Goal: Task Accomplishment & Management: Use online tool/utility

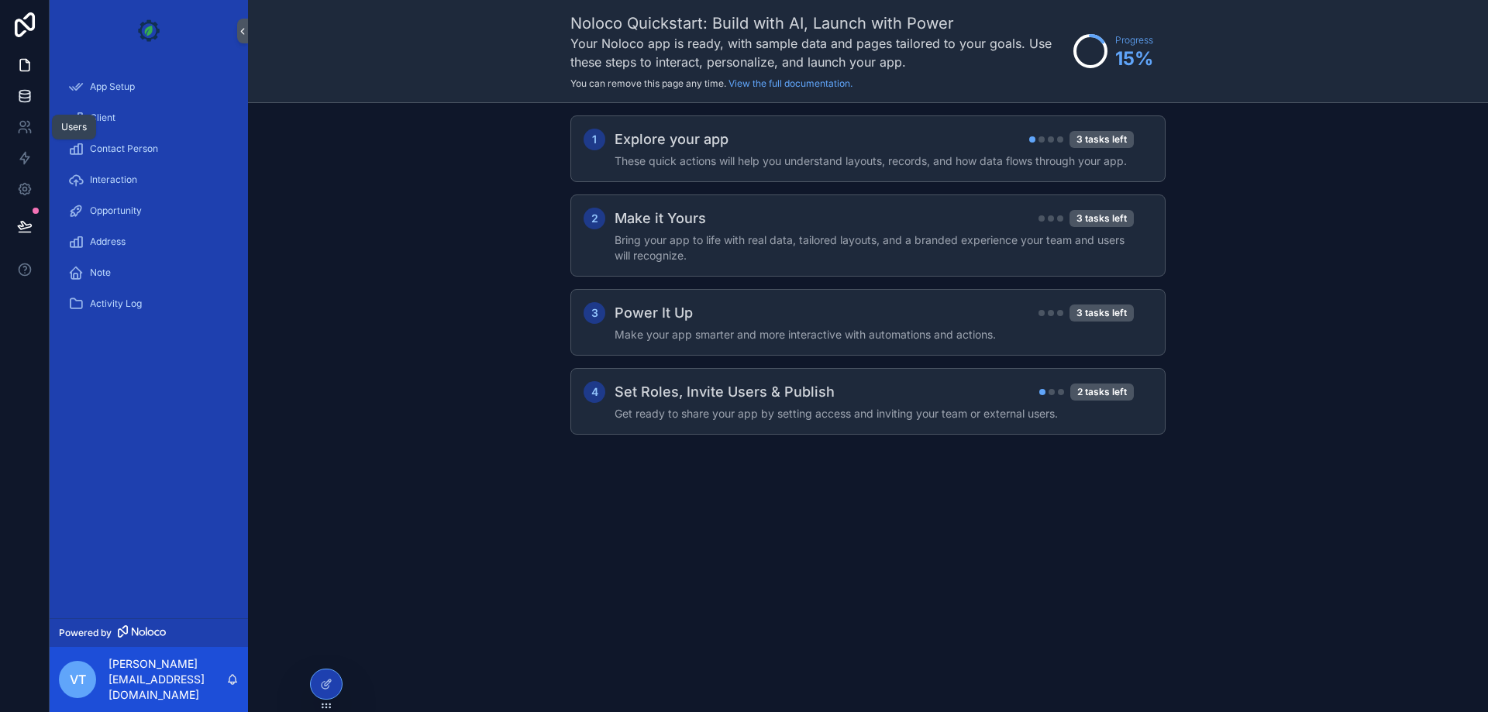
click at [0, 86] on link at bounding box center [24, 96] width 49 height 31
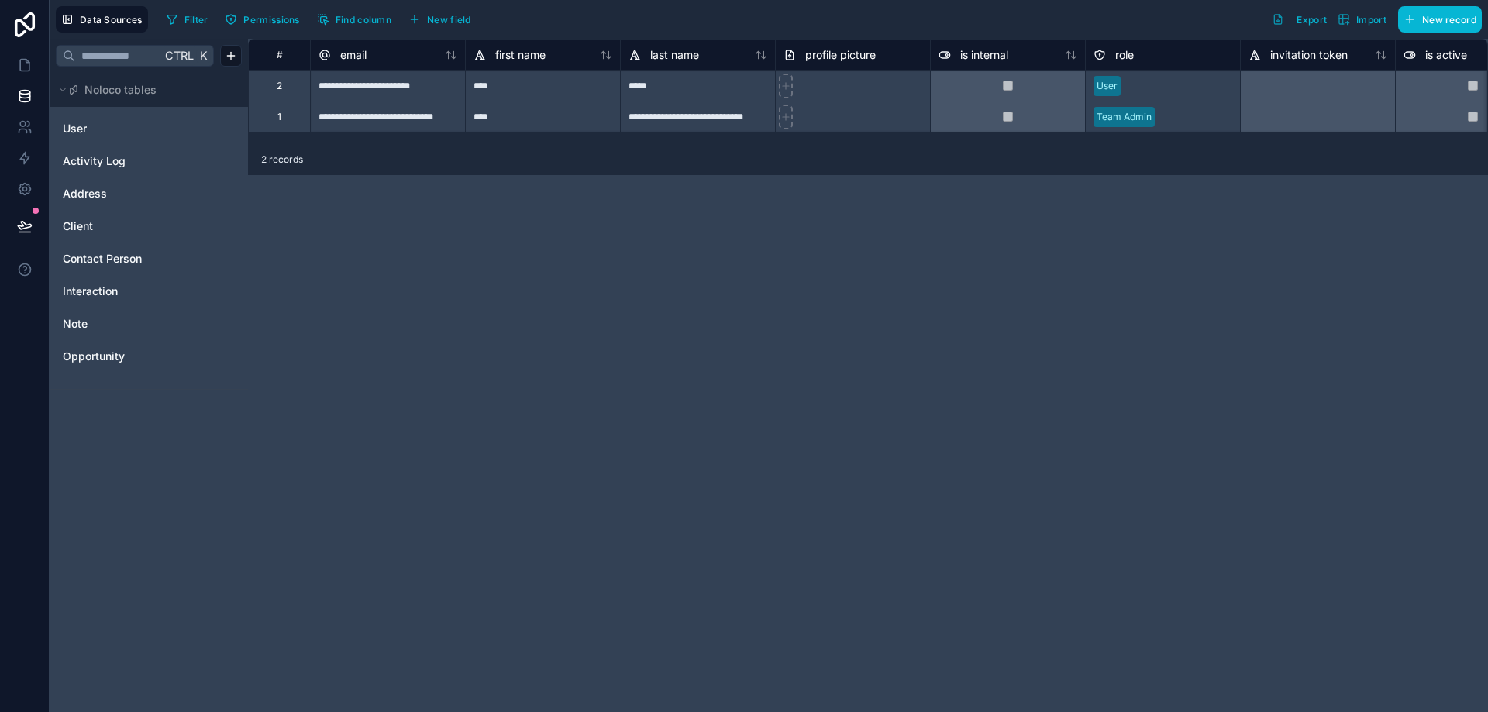
click at [742, 236] on div "**********" at bounding box center [868, 375] width 1240 height 673
click at [29, 121] on icon at bounding box center [24, 126] width 15 height 15
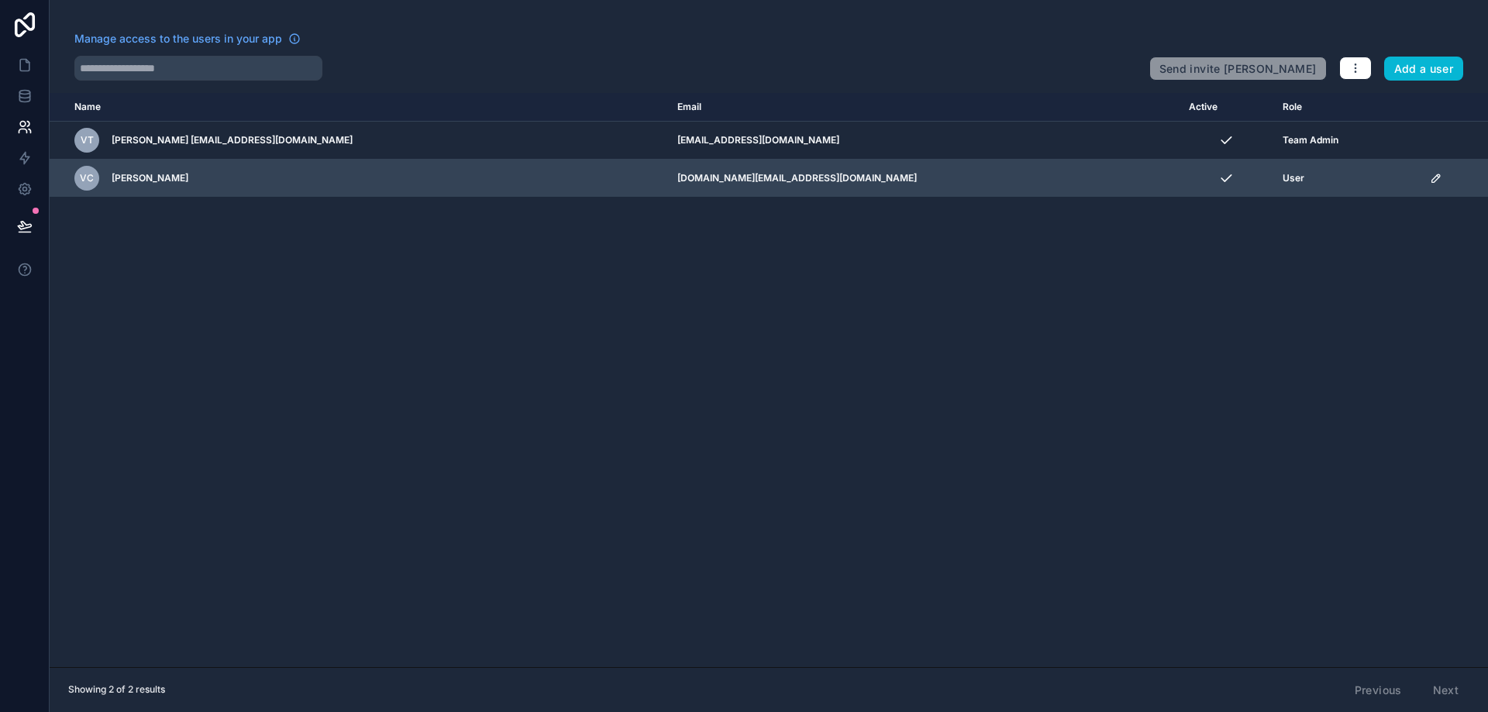
click at [1430, 172] on icon "scrollable content" at bounding box center [1436, 178] width 12 height 12
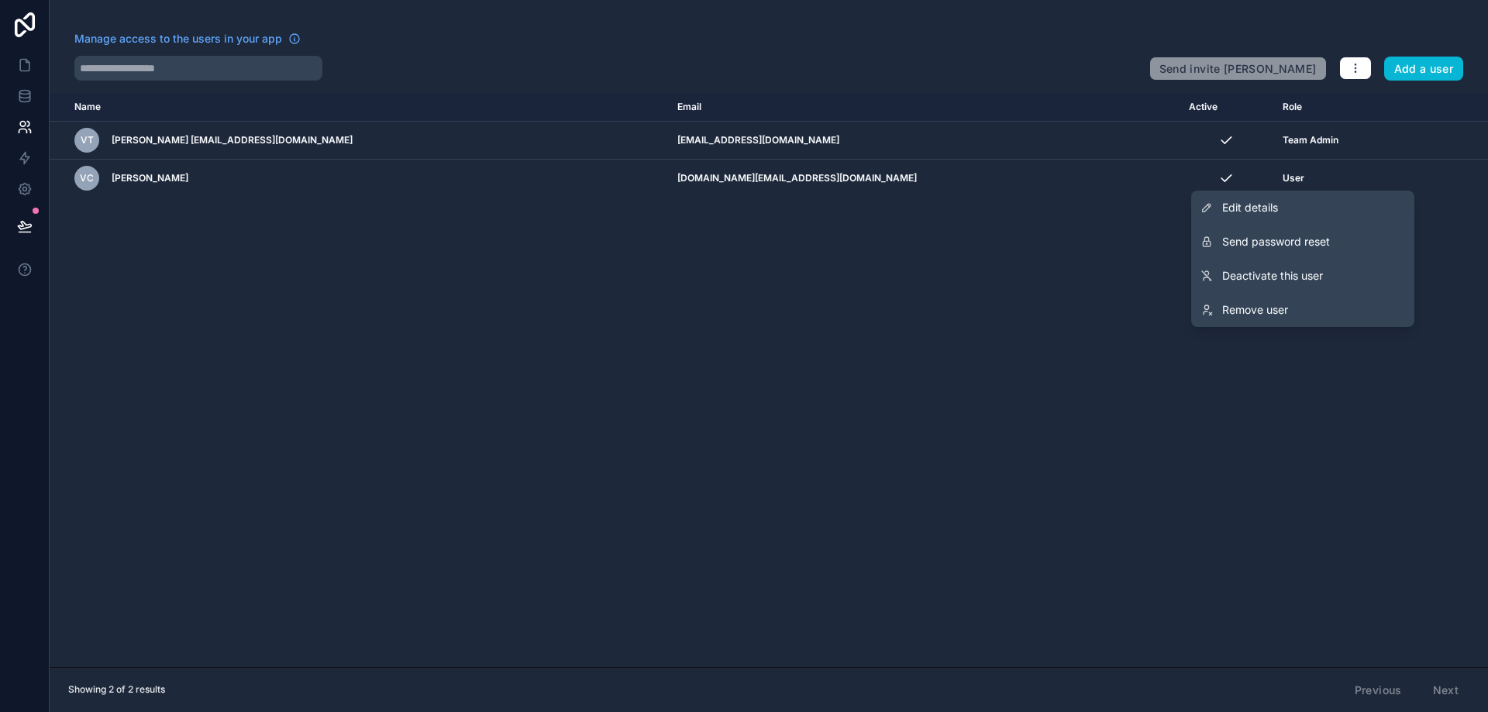
click at [1104, 289] on div "Name Email Active Role userTable.email Vt Vito tecnico@nuovalucetechnology.it t…" at bounding box center [769, 380] width 1438 height 574
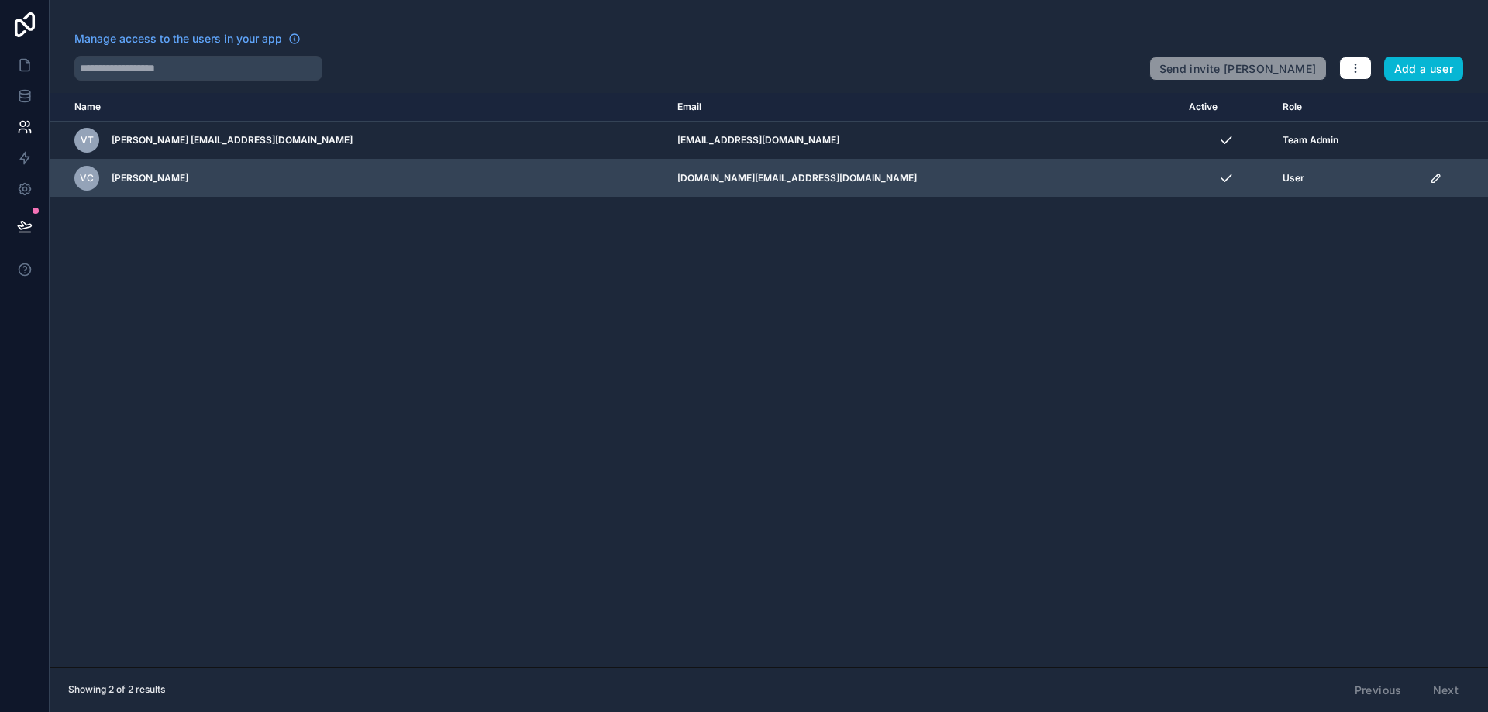
click at [135, 183] on span "Vito Cauco" at bounding box center [150, 178] width 77 height 12
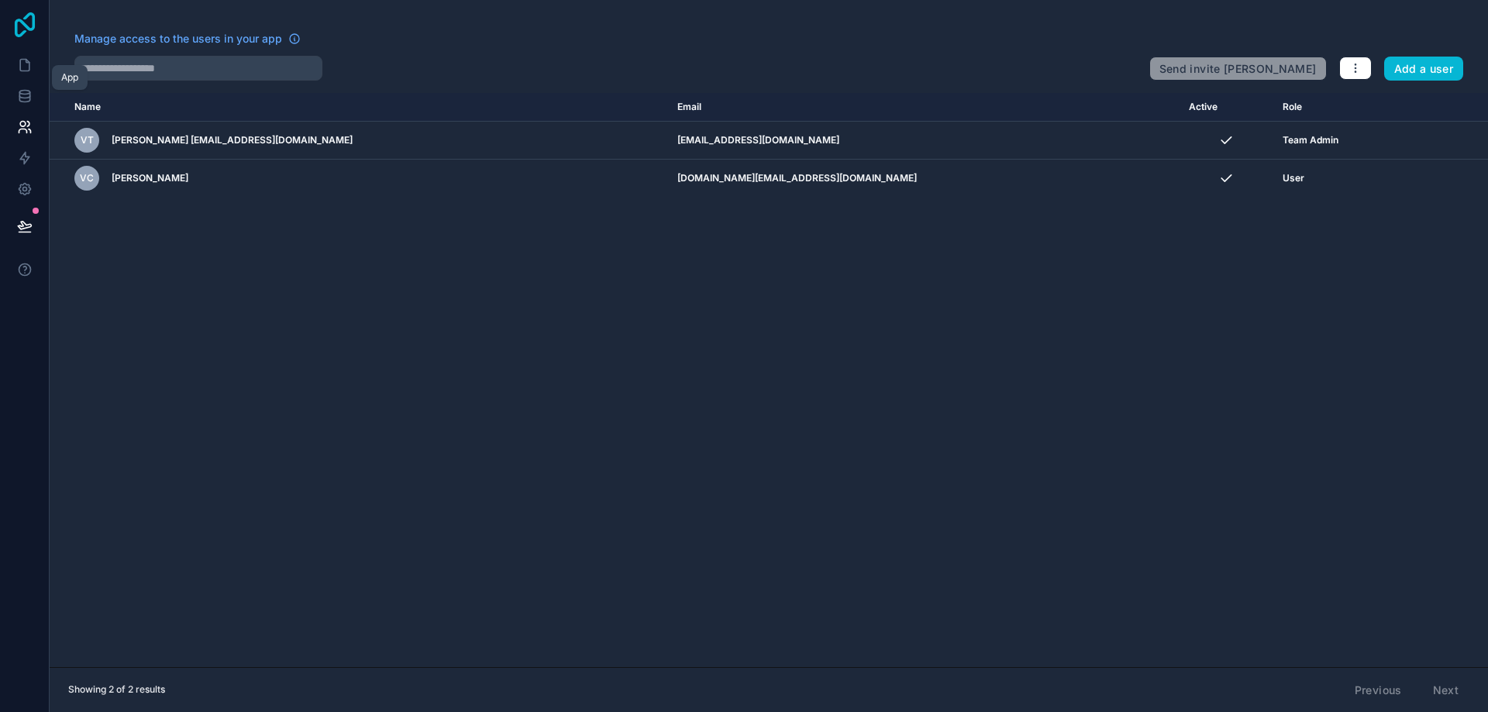
click at [26, 19] on icon at bounding box center [24, 24] width 31 height 25
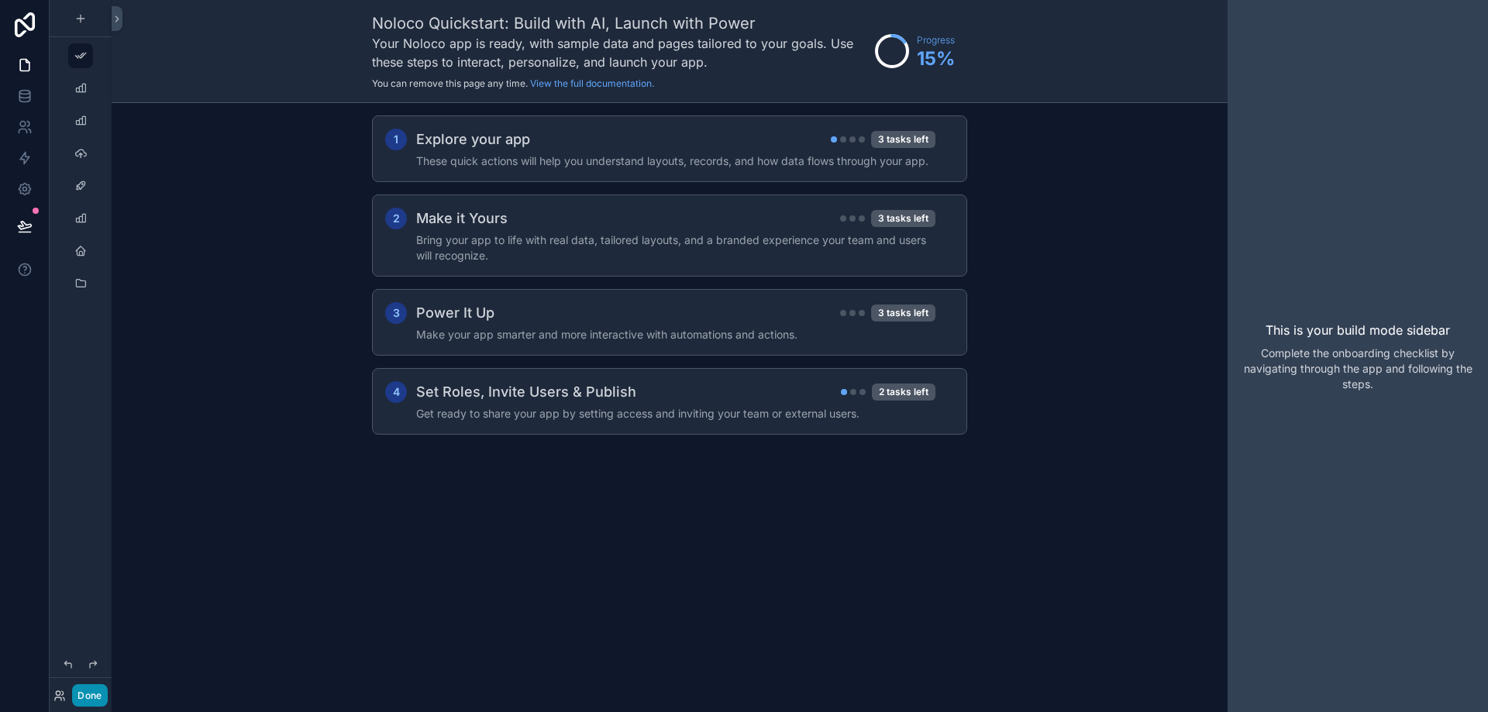
click at [88, 702] on button "Done" at bounding box center [89, 695] width 35 height 22
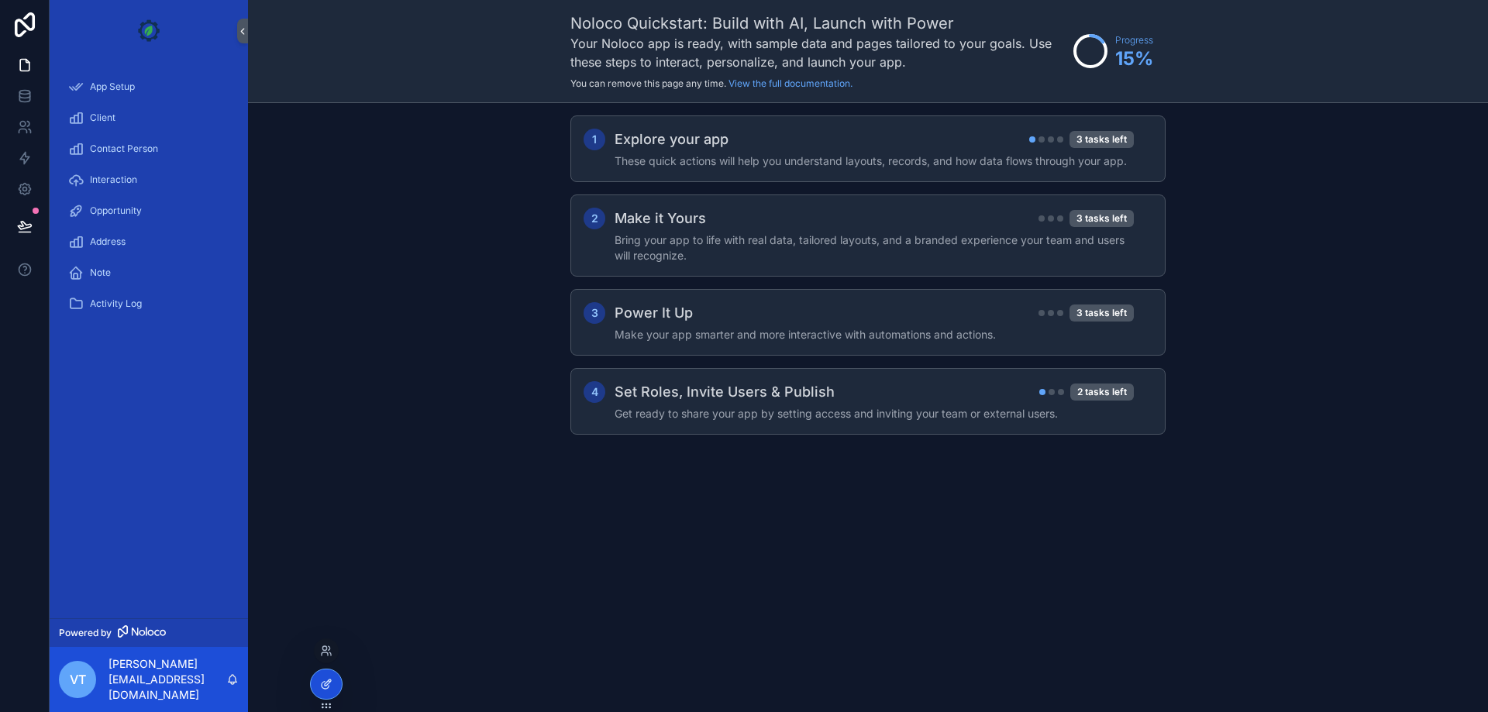
click at [319, 684] on div at bounding box center [326, 684] width 31 height 29
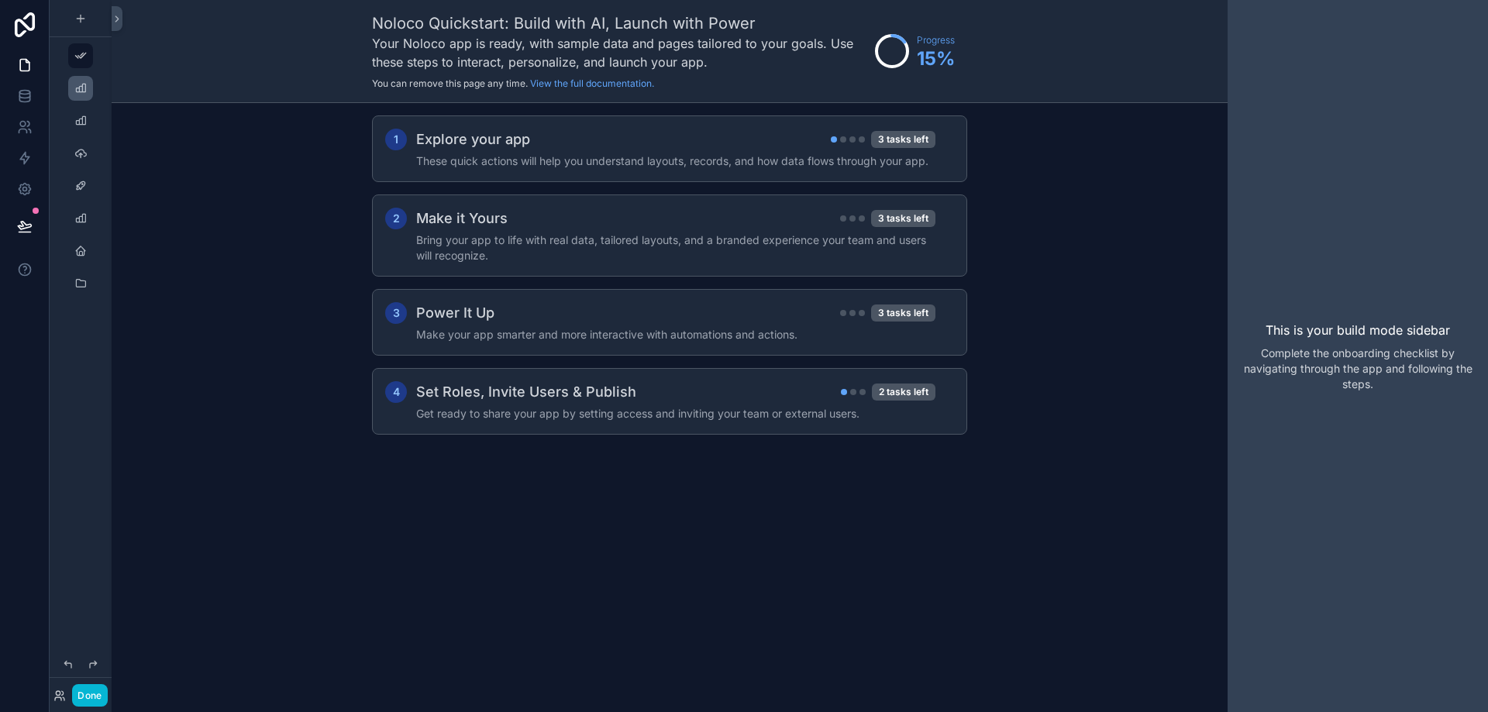
click at [84, 97] on div "scrollable content" at bounding box center [80, 88] width 19 height 25
click at [84, 84] on icon "scrollable content" at bounding box center [80, 88] width 12 height 12
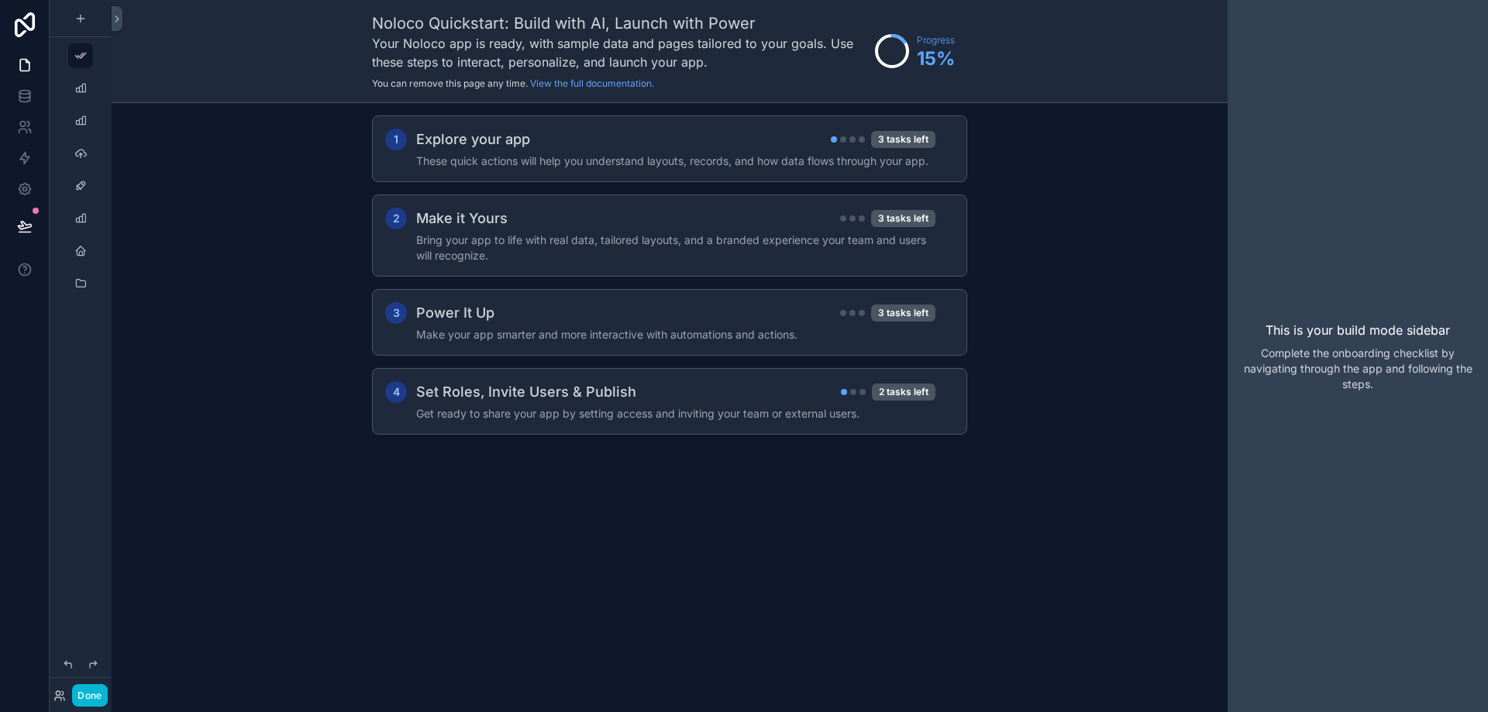
click at [88, 74] on div "scrollable content" at bounding box center [81, 88] width 62 height 28
click at [82, 97] on div "scrollable content" at bounding box center [80, 88] width 19 height 25
click at [73, 126] on div "scrollable content" at bounding box center [80, 120] width 19 height 25
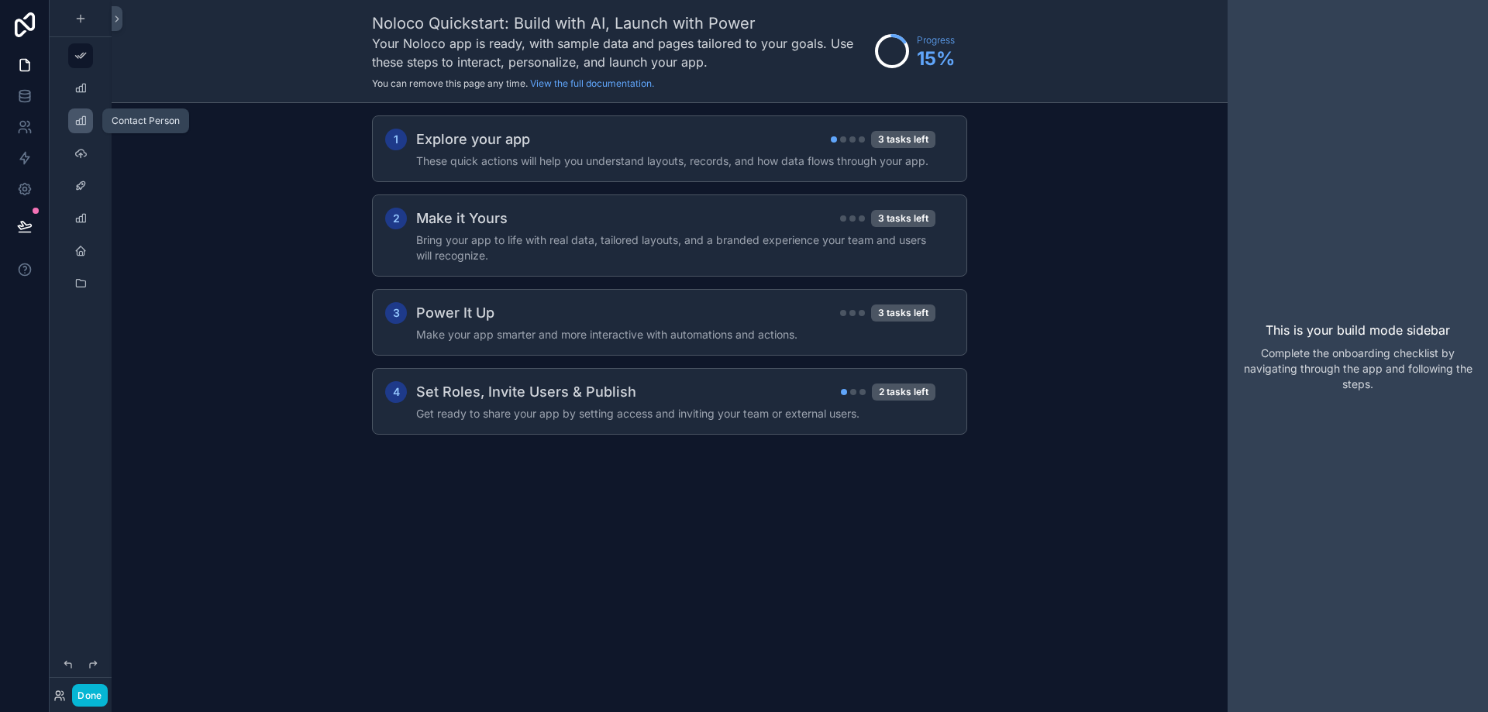
click at [73, 126] on div "scrollable content" at bounding box center [80, 120] width 19 height 25
click at [82, 92] on icon "scrollable content" at bounding box center [80, 88] width 12 height 12
click at [79, 146] on div "scrollable content" at bounding box center [80, 153] width 19 height 25
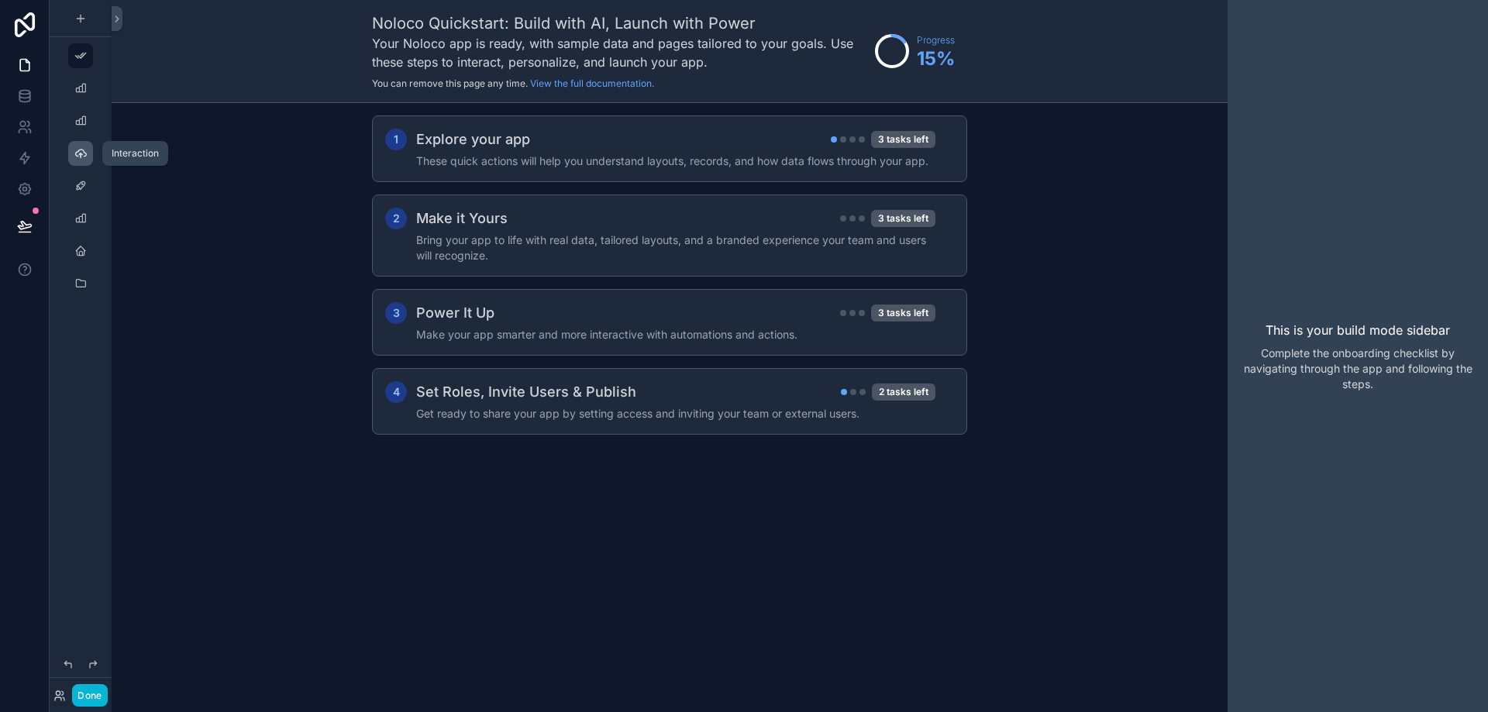
click at [79, 148] on div "scrollable content" at bounding box center [80, 153] width 19 height 25
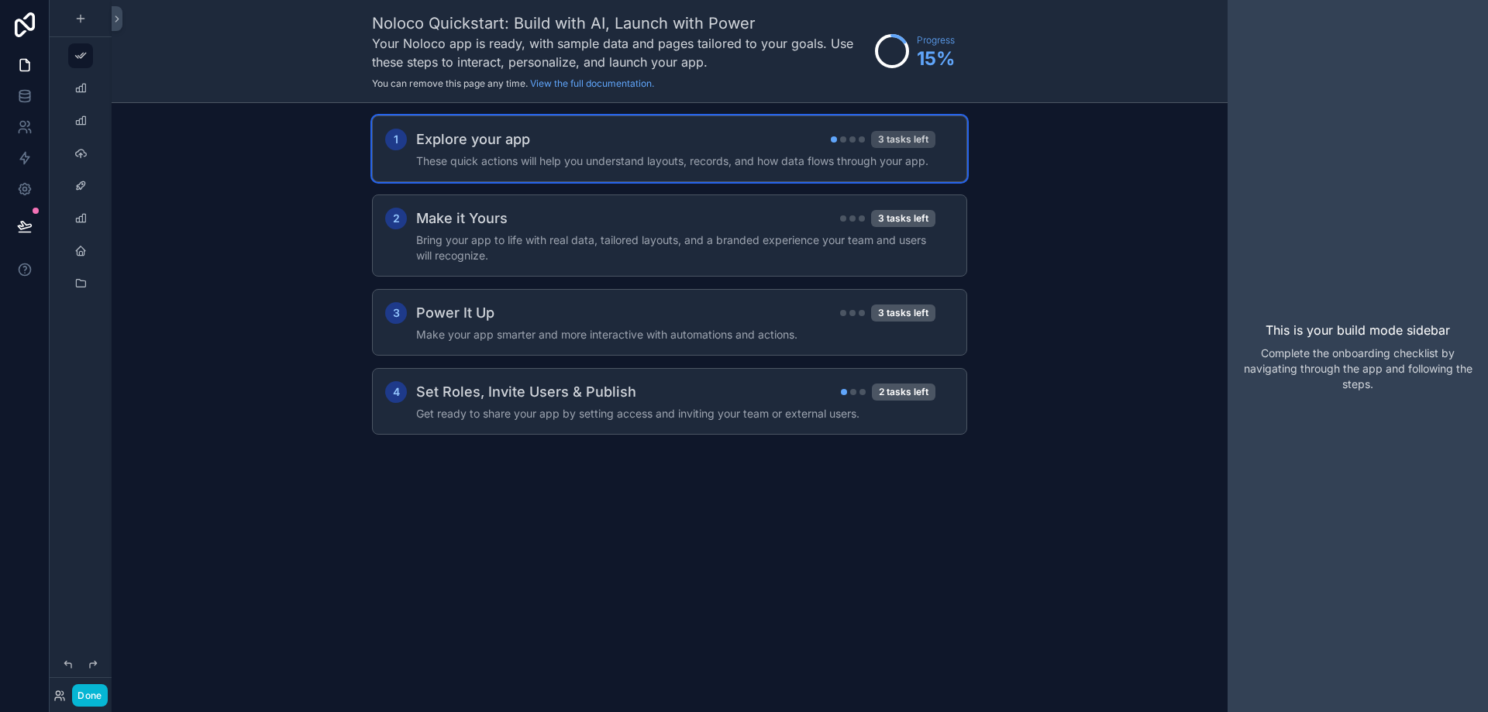
click at [872, 140] on div "3 tasks left" at bounding box center [903, 139] width 64 height 17
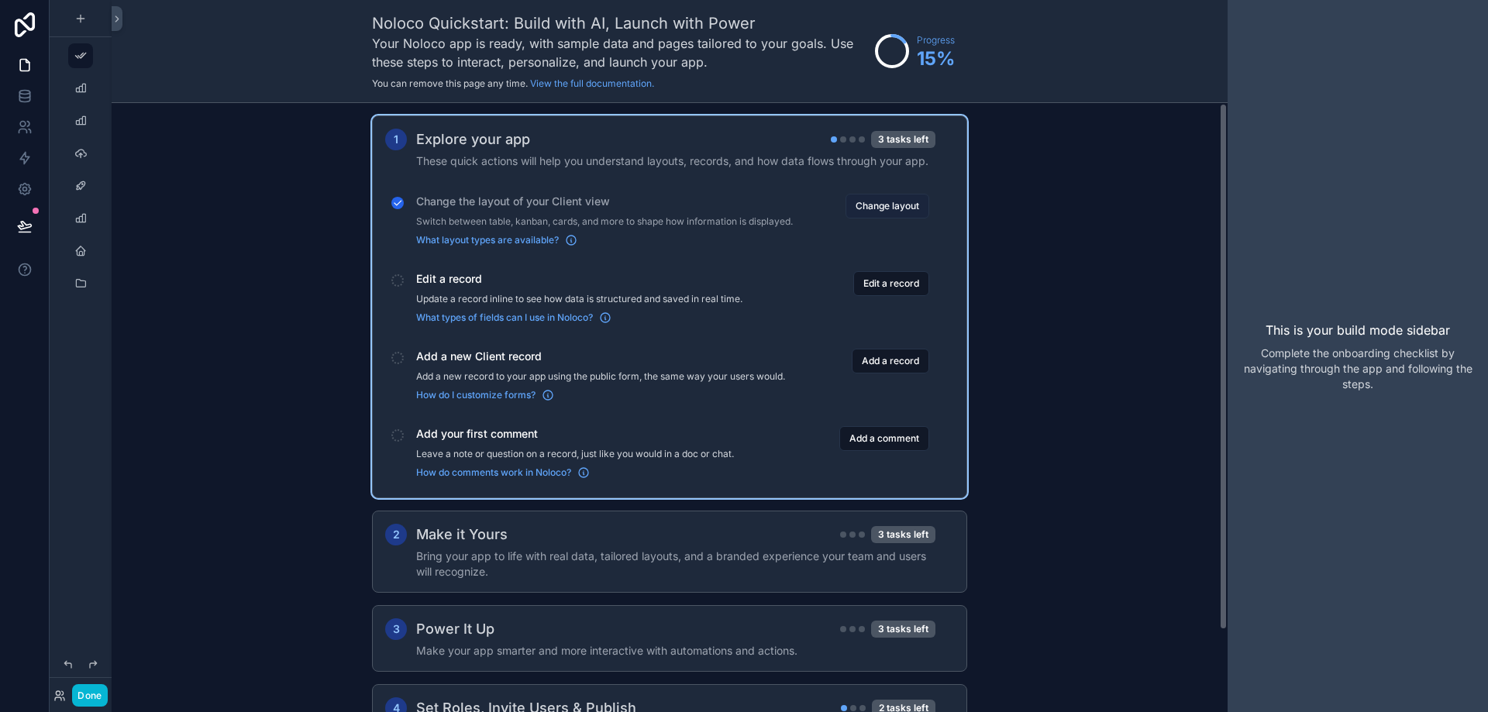
click at [854, 202] on button "Change layout" at bounding box center [887, 206] width 84 height 25
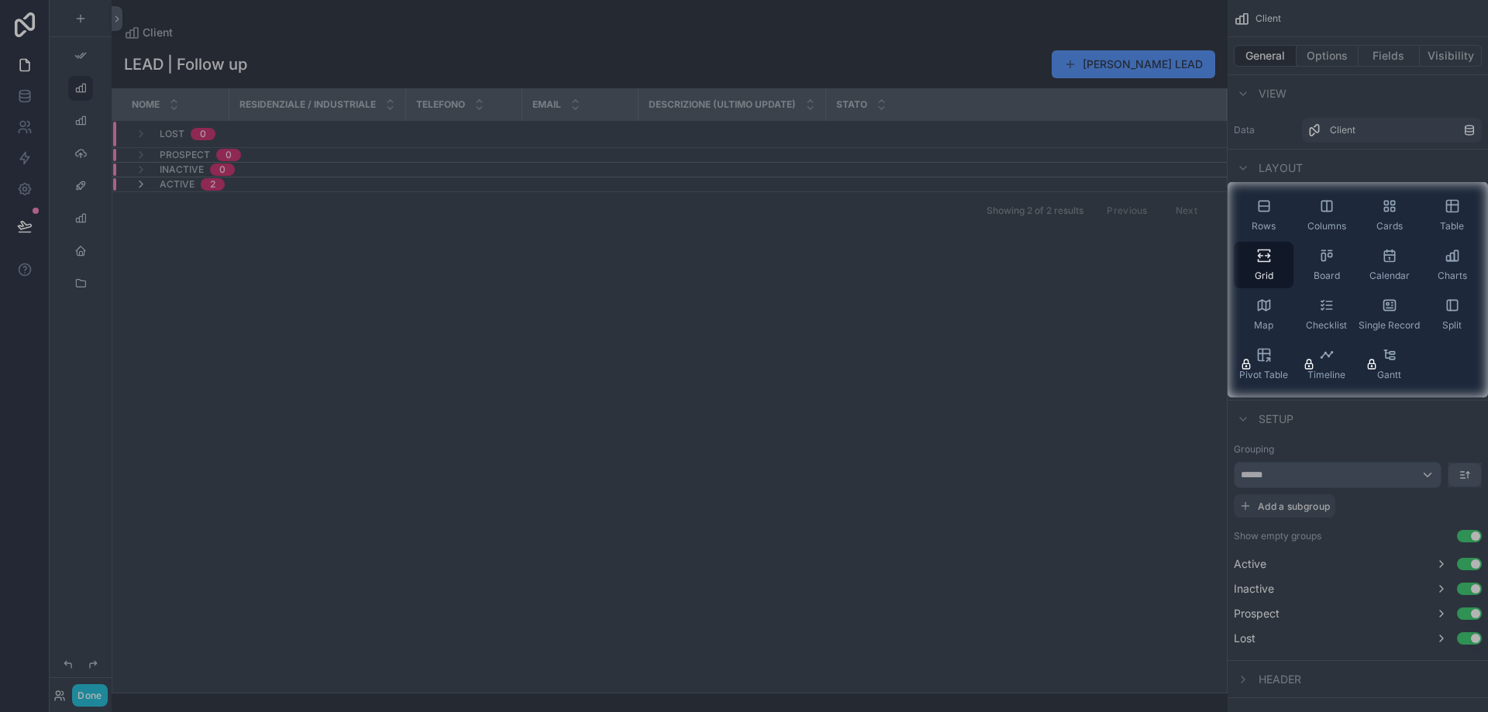
click at [1111, 364] on div at bounding box center [614, 289] width 1228 height 215
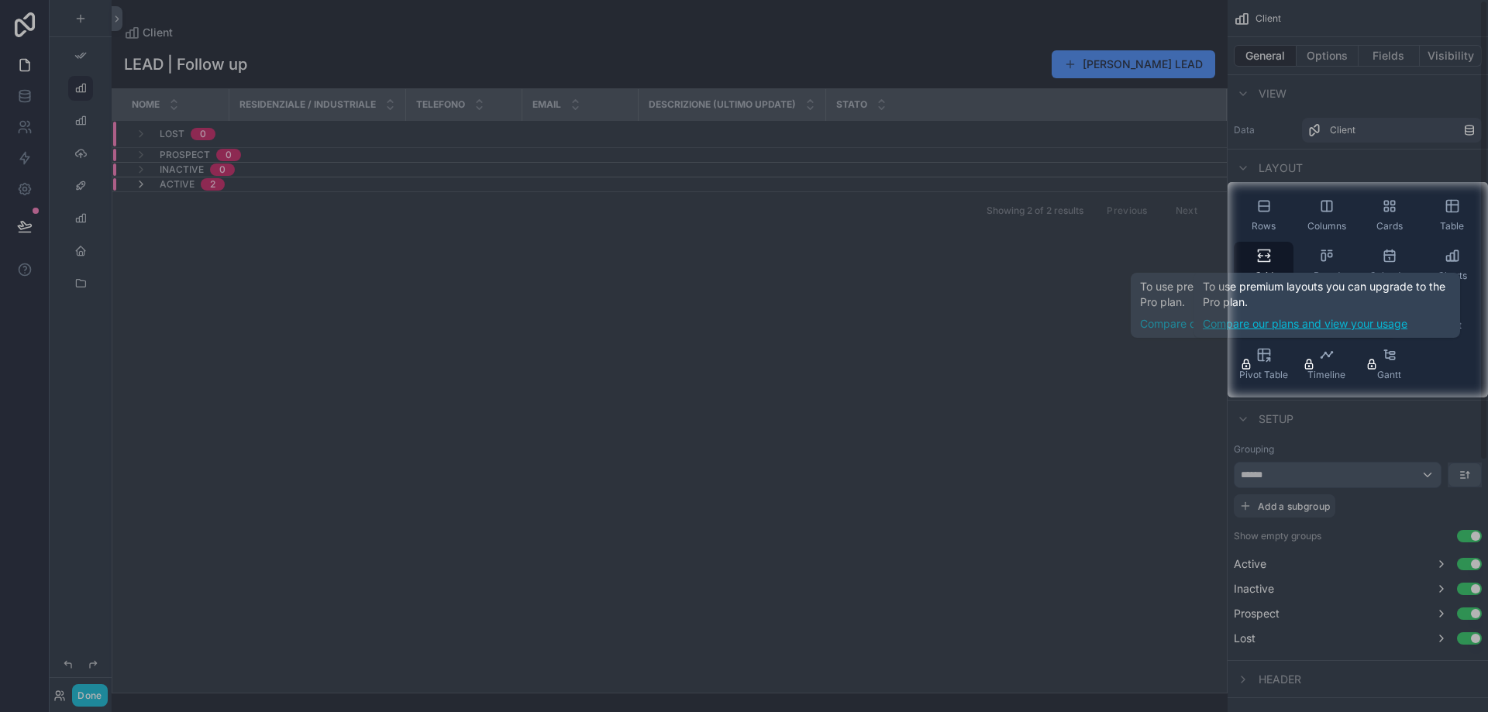
click at [1334, 330] on link "Compare our plans and view your usage" at bounding box center [1327, 323] width 248 height 15
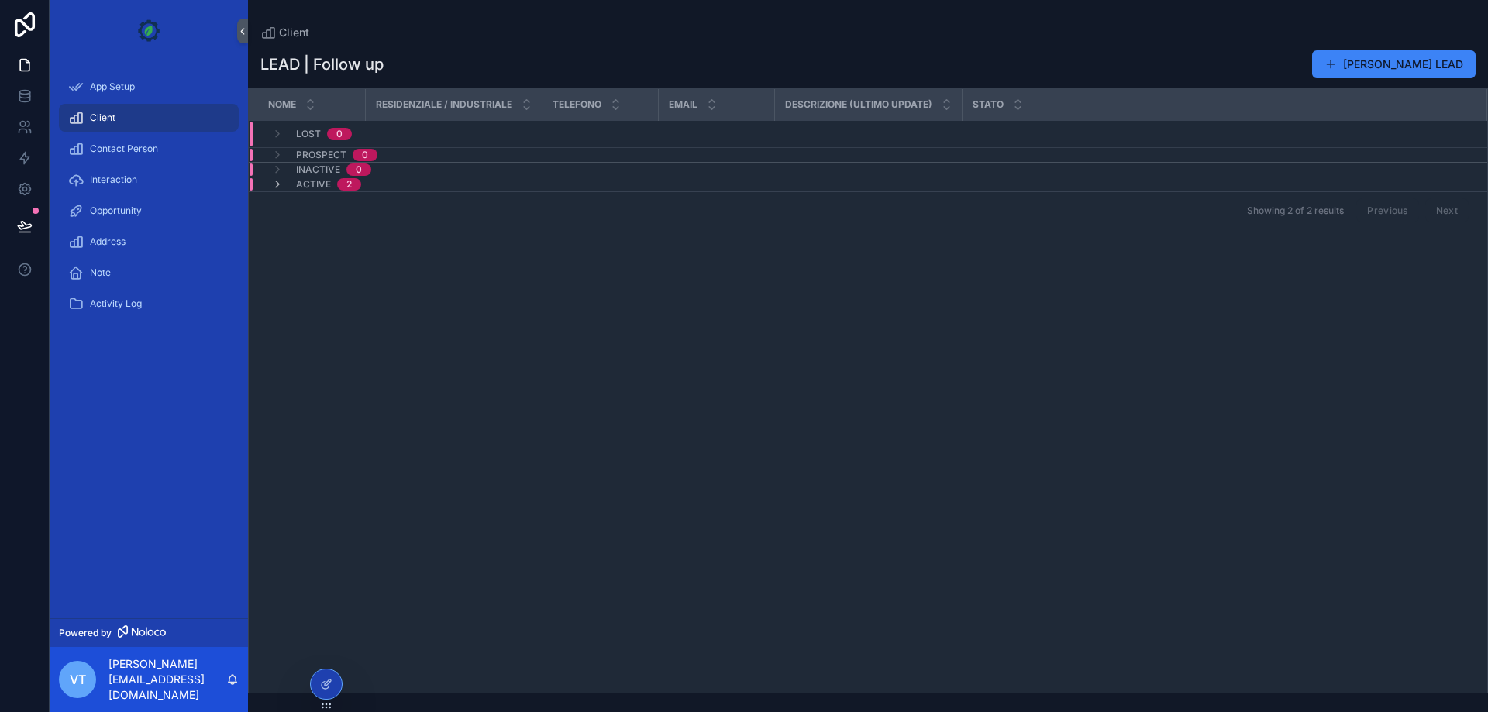
click at [363, 177] on td "Active 2" at bounding box center [453, 184] width 409 height 15
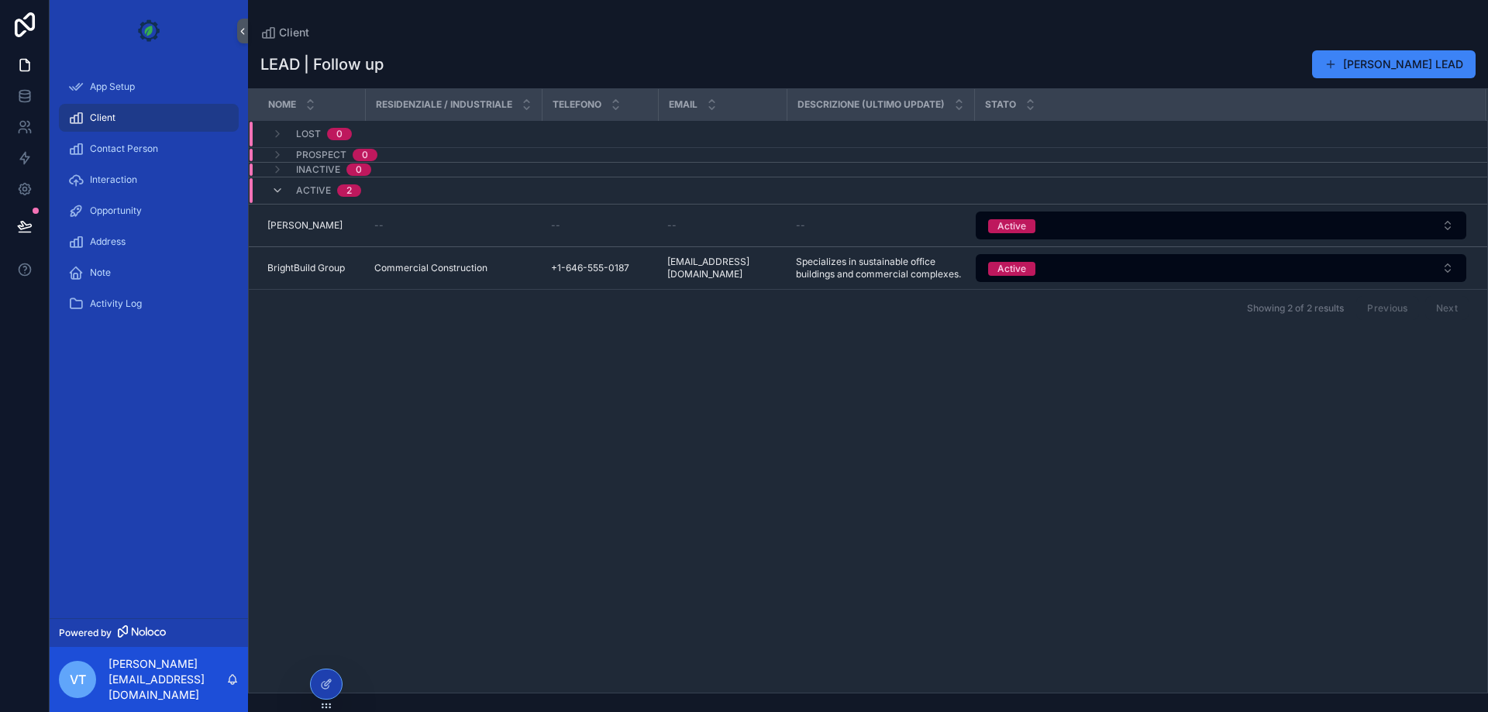
click at [623, 310] on div "Showing 2 of 2 results Previous Next" at bounding box center [868, 307] width 1238 height 37
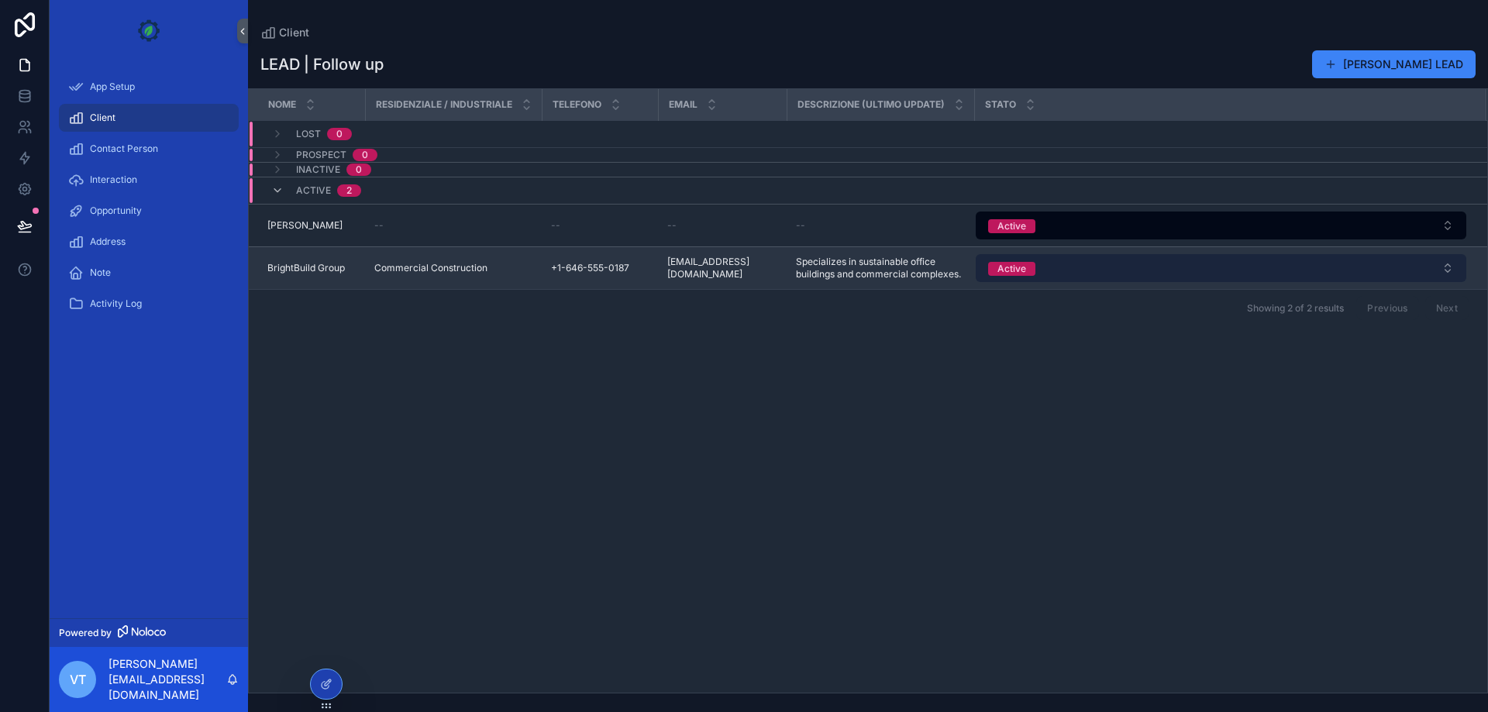
click at [1004, 264] on div "Active" at bounding box center [1011, 269] width 29 height 14
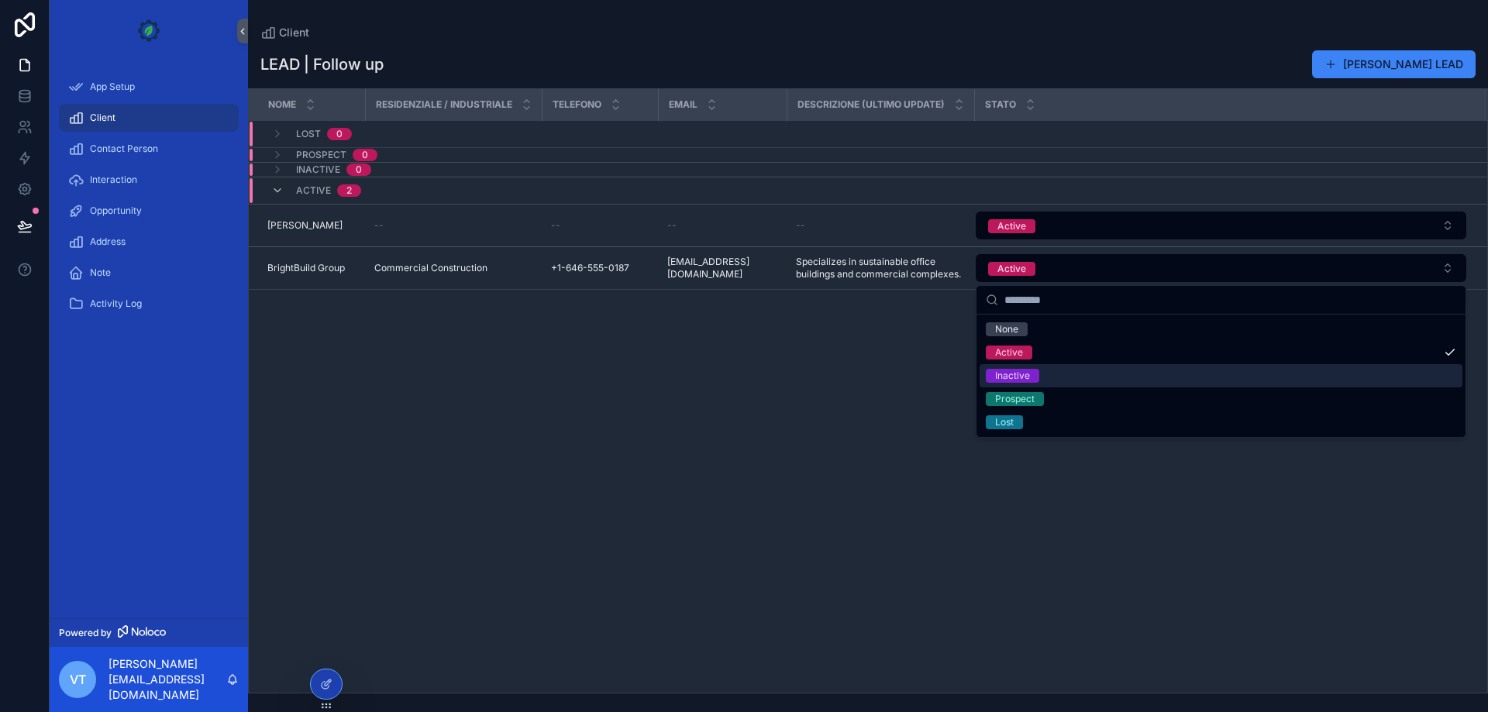
click at [997, 367] on div "Inactive" at bounding box center [1221, 375] width 483 height 23
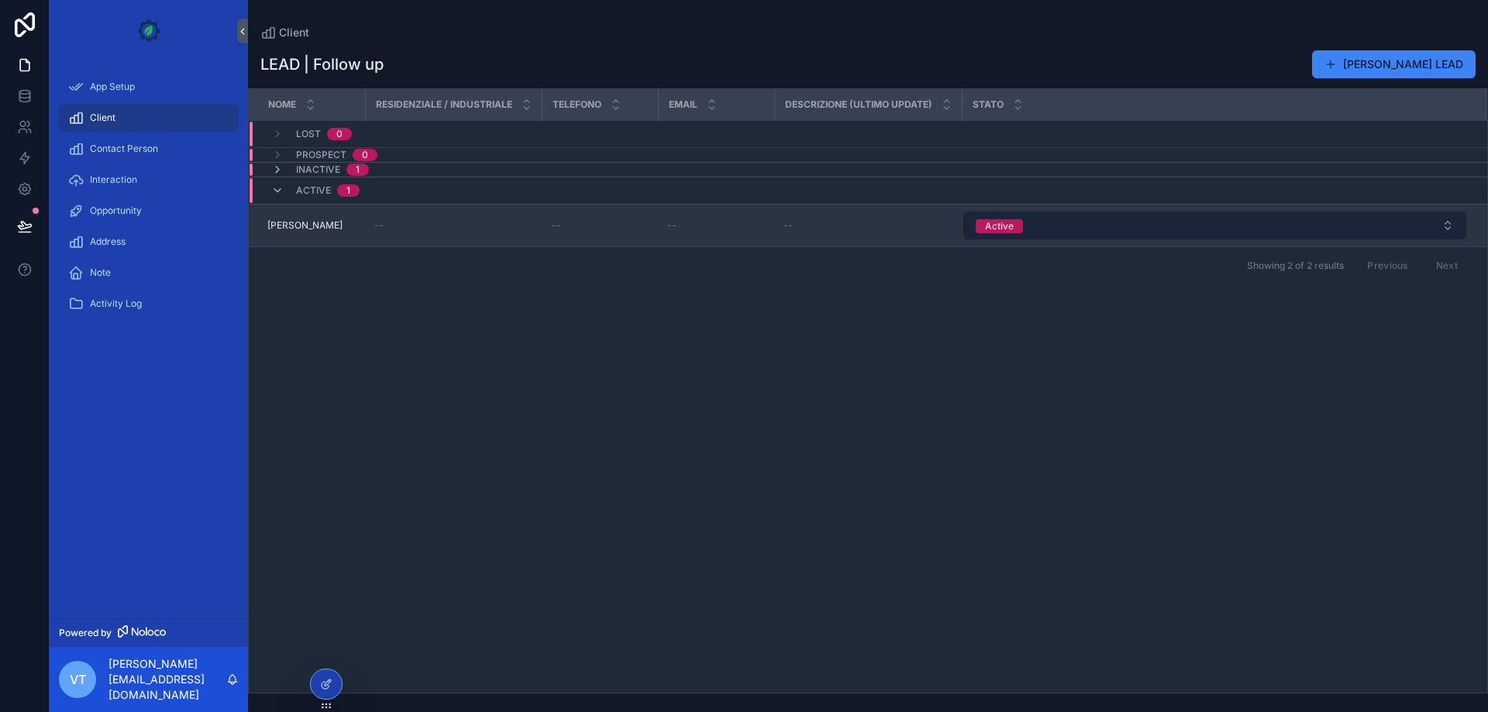
click at [1021, 229] on span "Active" at bounding box center [999, 226] width 47 height 14
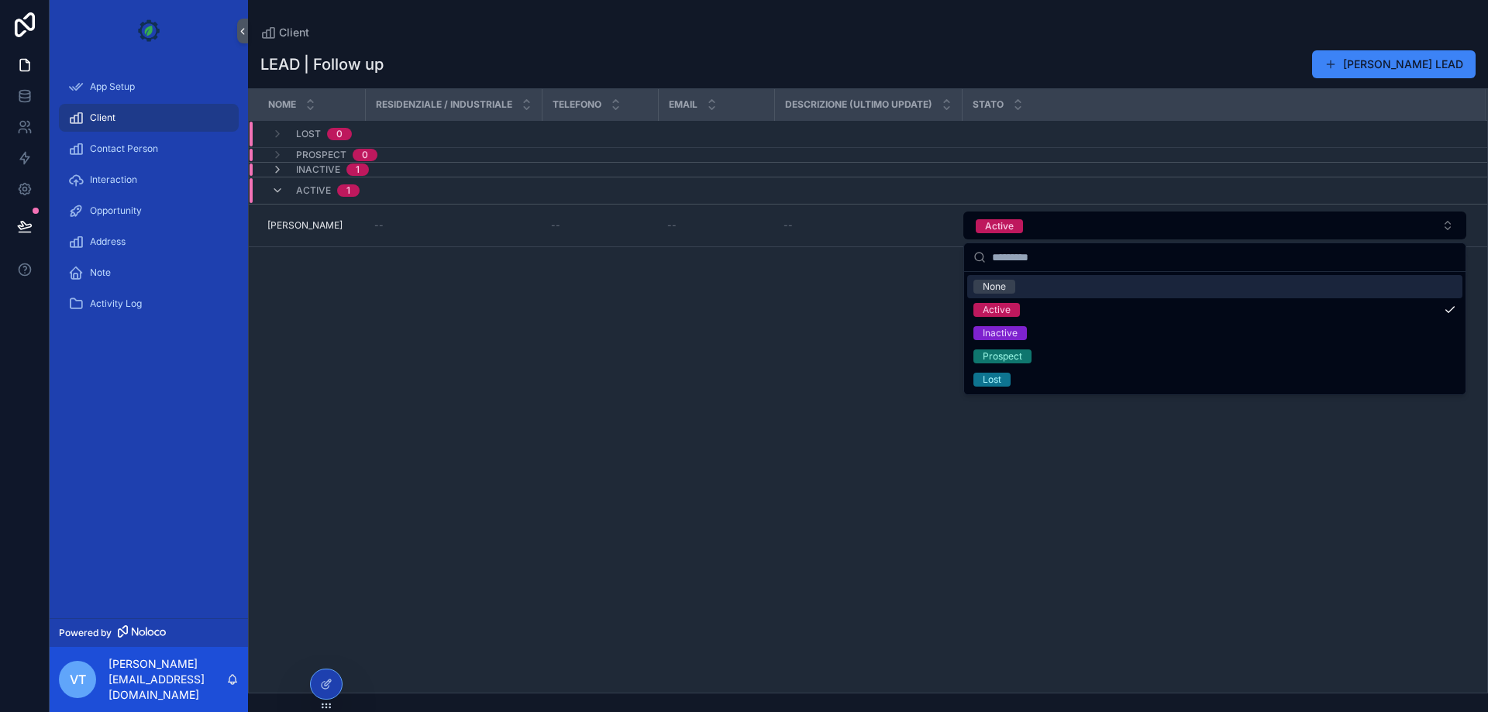
click at [1003, 301] on div "Nome Residenziale / Industriale Telefono Email Descrizione (ultimo update) Stat…" at bounding box center [868, 391] width 1238 height 604
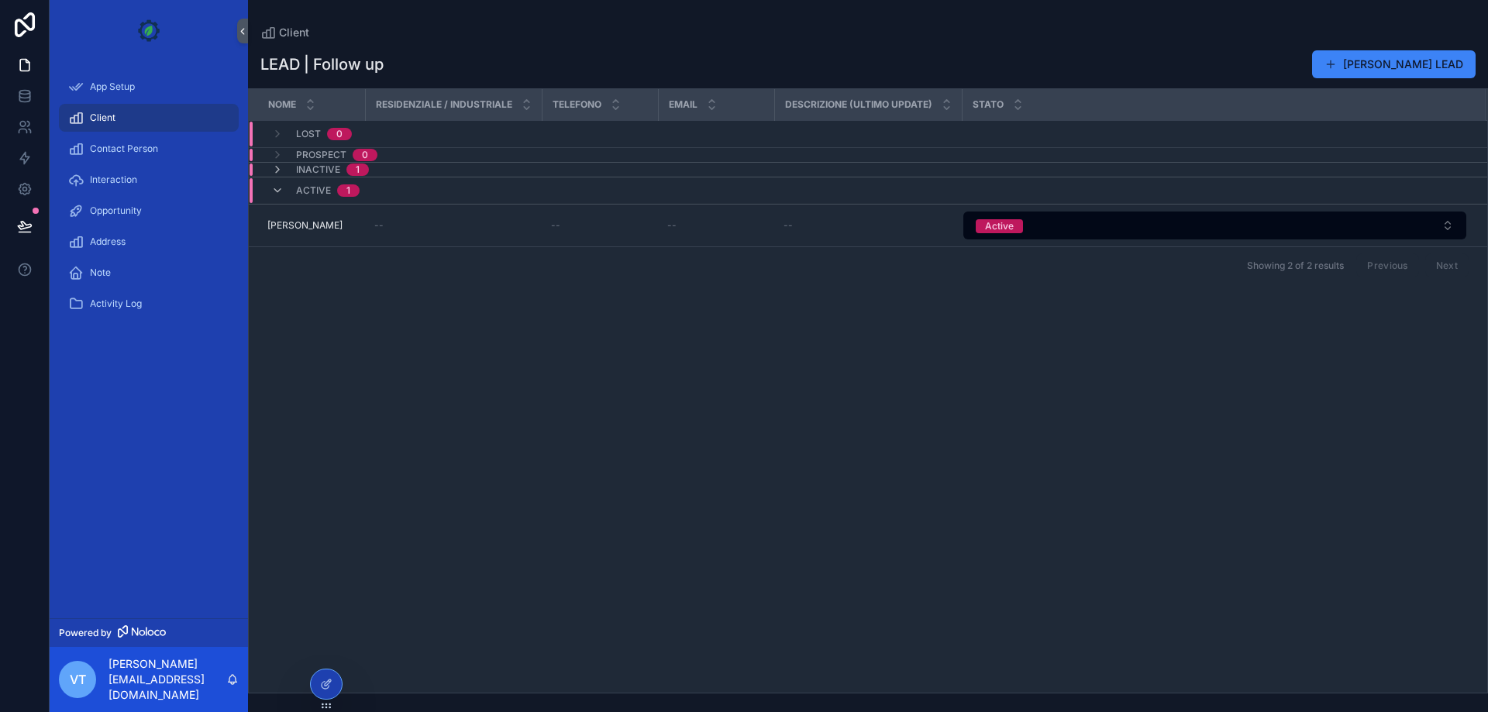
click at [761, 314] on div "Nome Residenziale / Industriale Telefono Email Descrizione (ultimo update) Stat…" at bounding box center [868, 391] width 1238 height 604
click at [282, 184] on div "Active 1" at bounding box center [315, 190] width 88 height 25
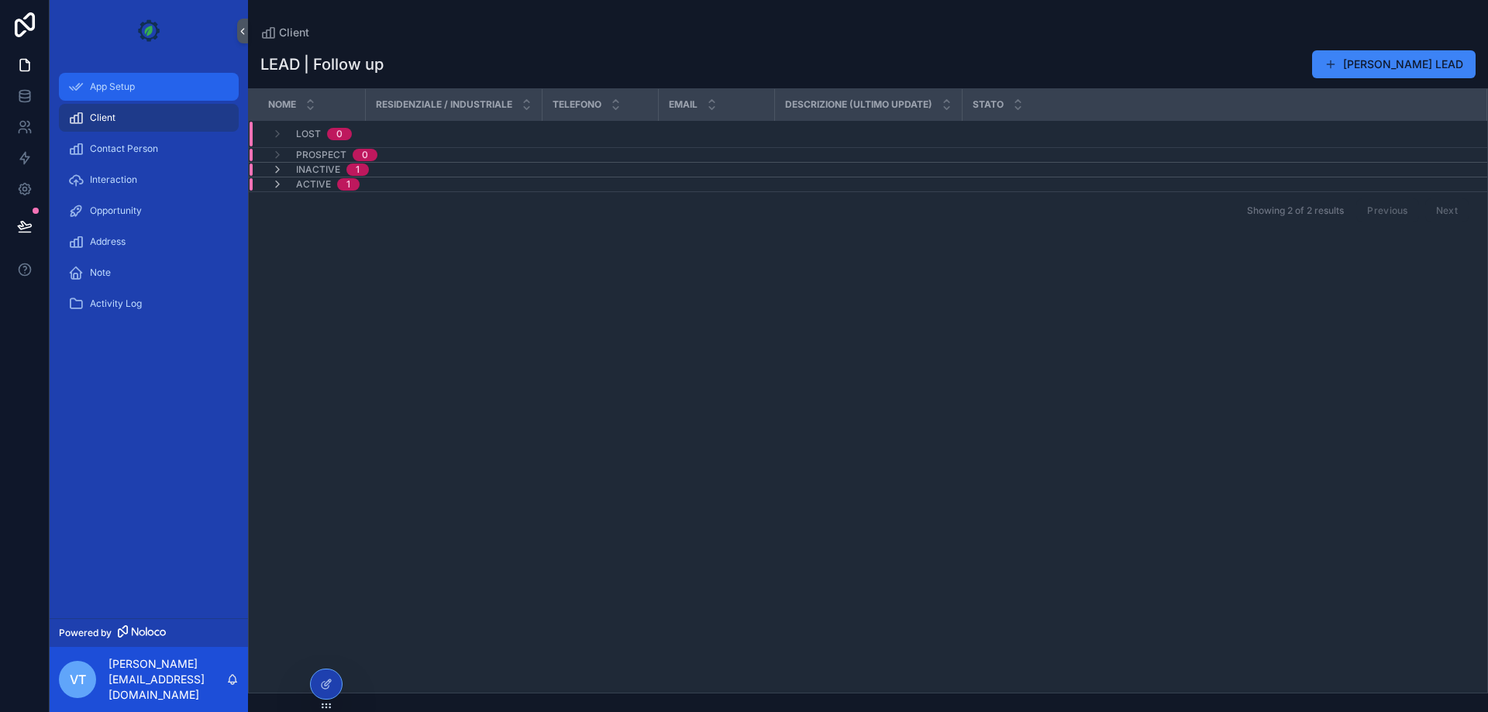
click at [135, 89] on span "App Setup" at bounding box center [112, 87] width 45 height 12
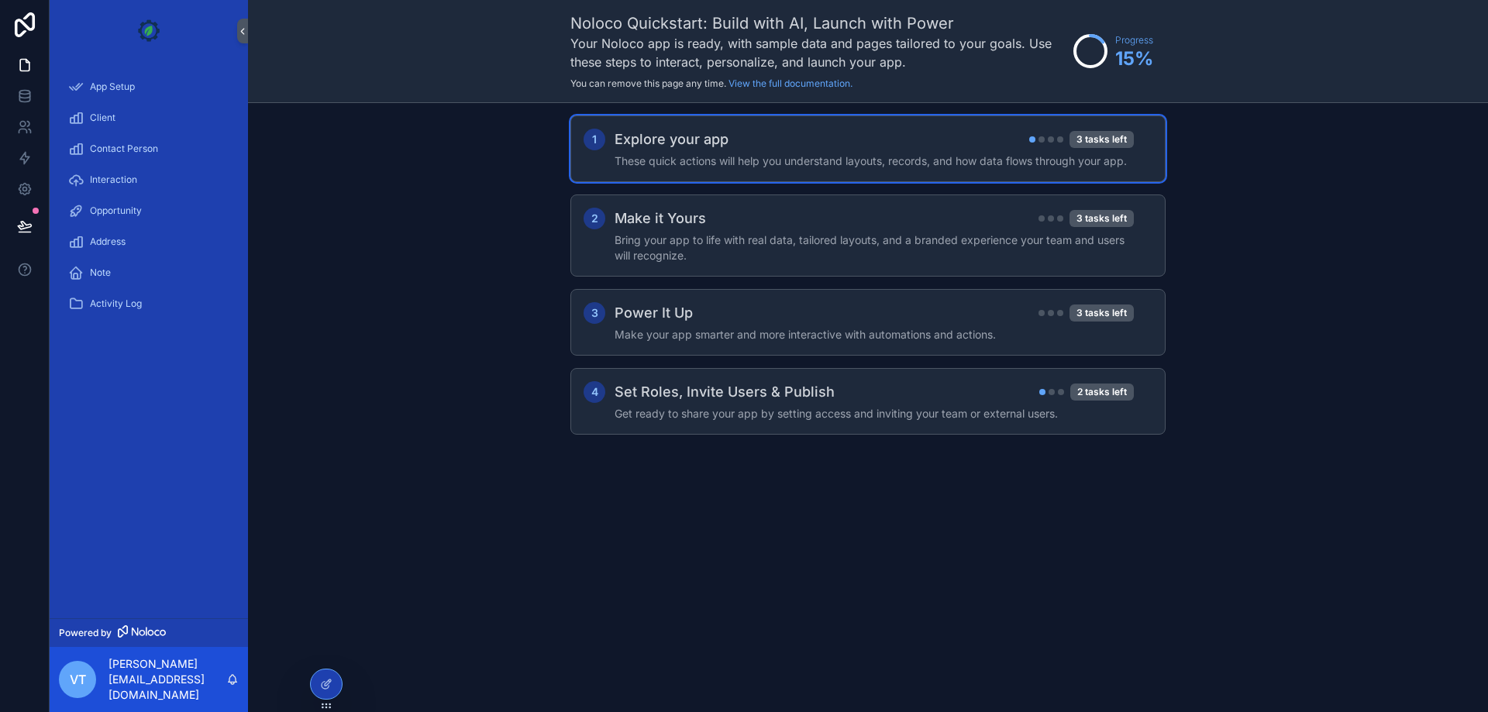
click at [1025, 167] on h4 "These quick actions will help you understand layouts, records, and how data flo…" at bounding box center [874, 160] width 519 height 15
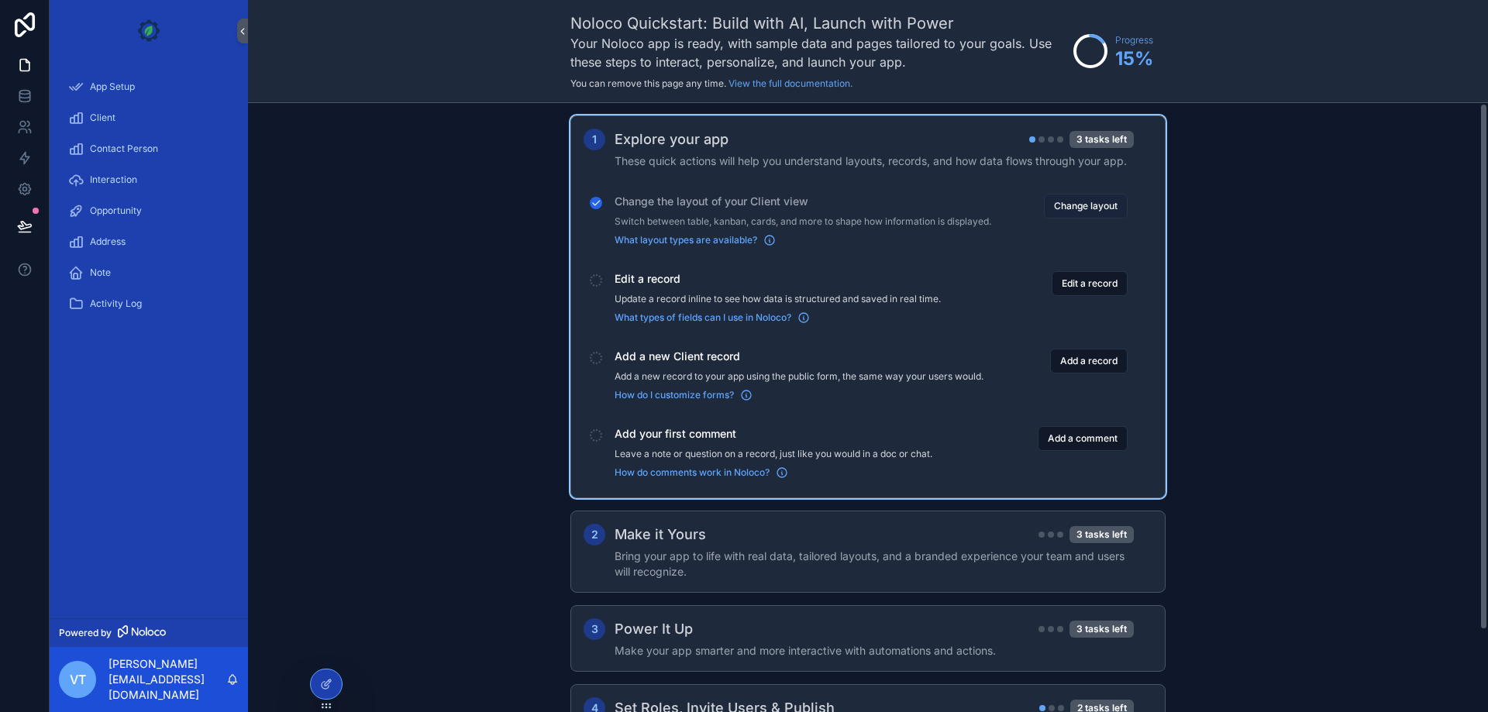
click at [1052, 196] on button "Change layout" at bounding box center [1086, 206] width 84 height 25
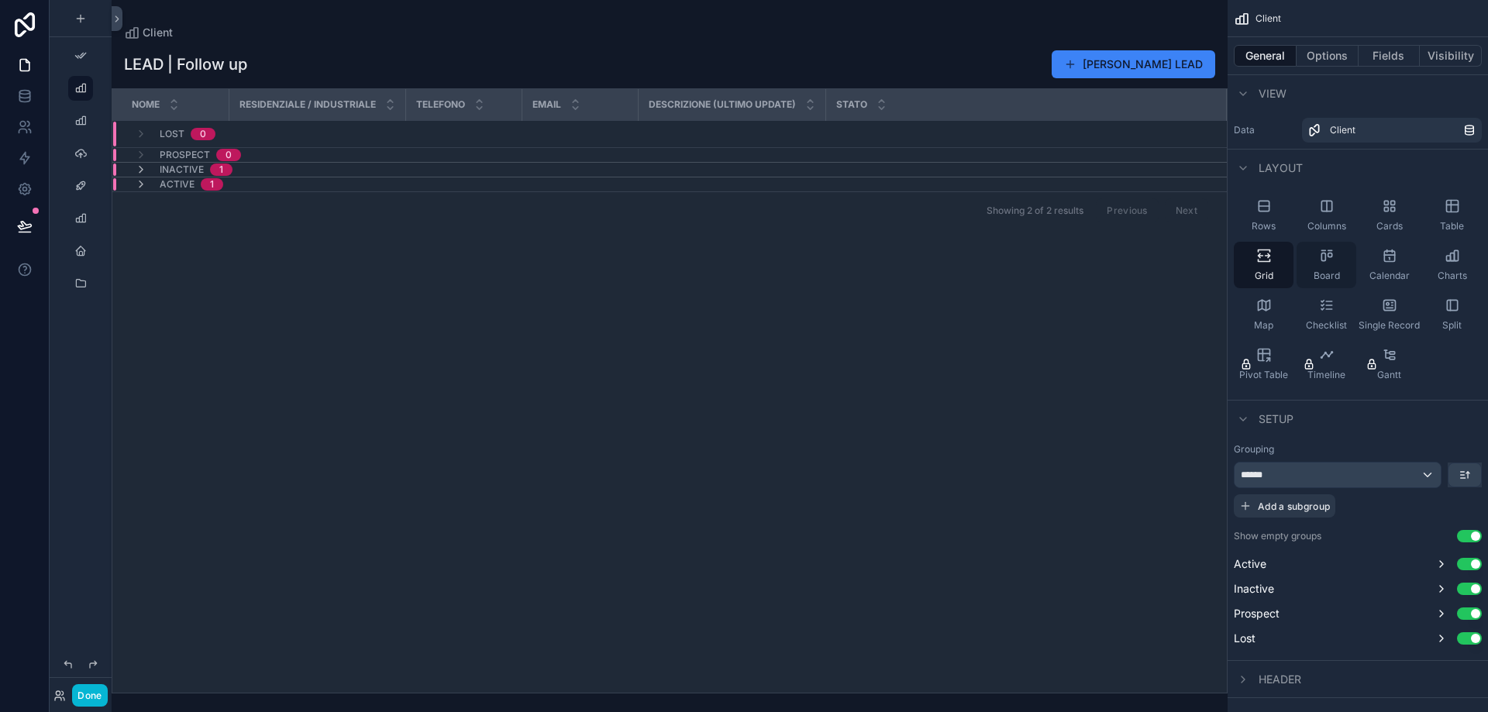
click at [1318, 272] on span "Board" at bounding box center [1327, 276] width 26 height 12
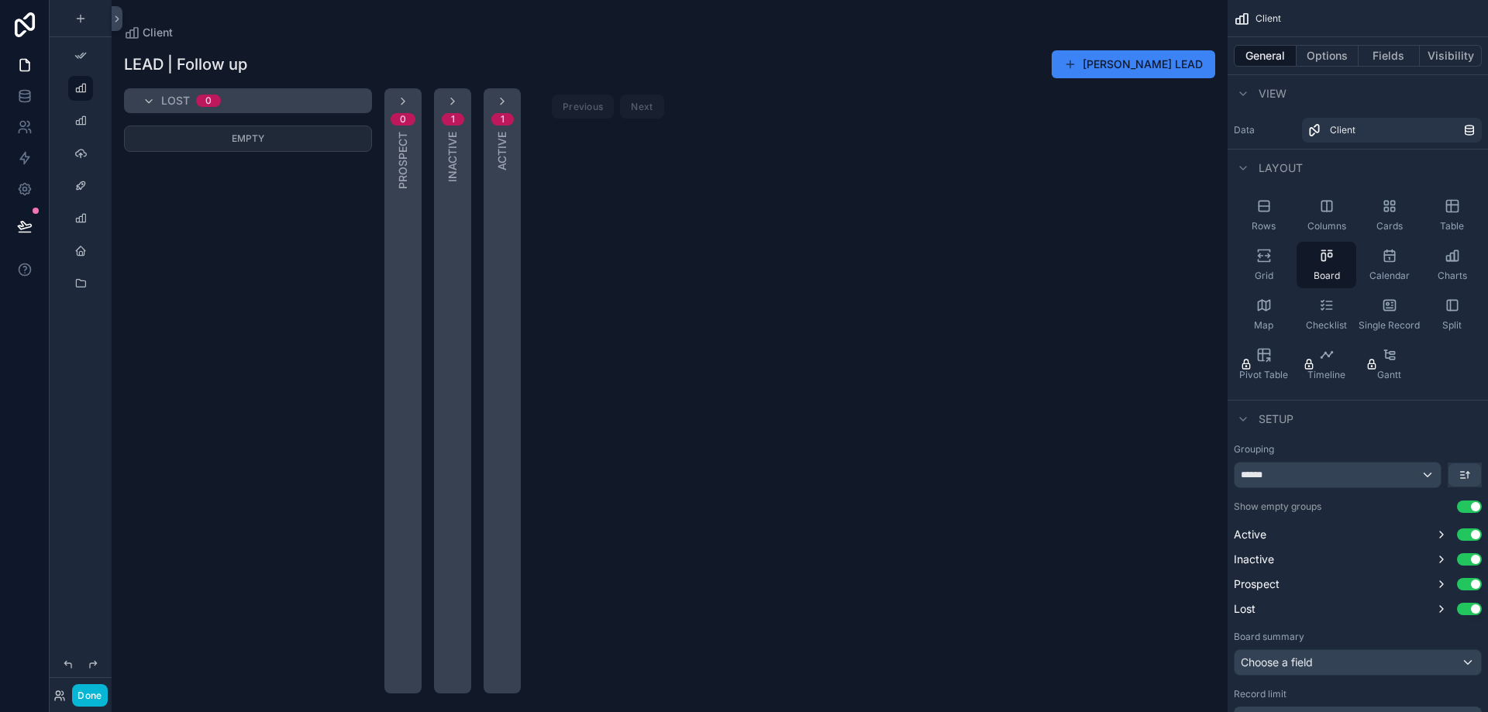
click at [407, 132] on div "scrollable content" at bounding box center [670, 356] width 1116 height 712
click at [408, 113] on span "0" at bounding box center [403, 119] width 25 height 12
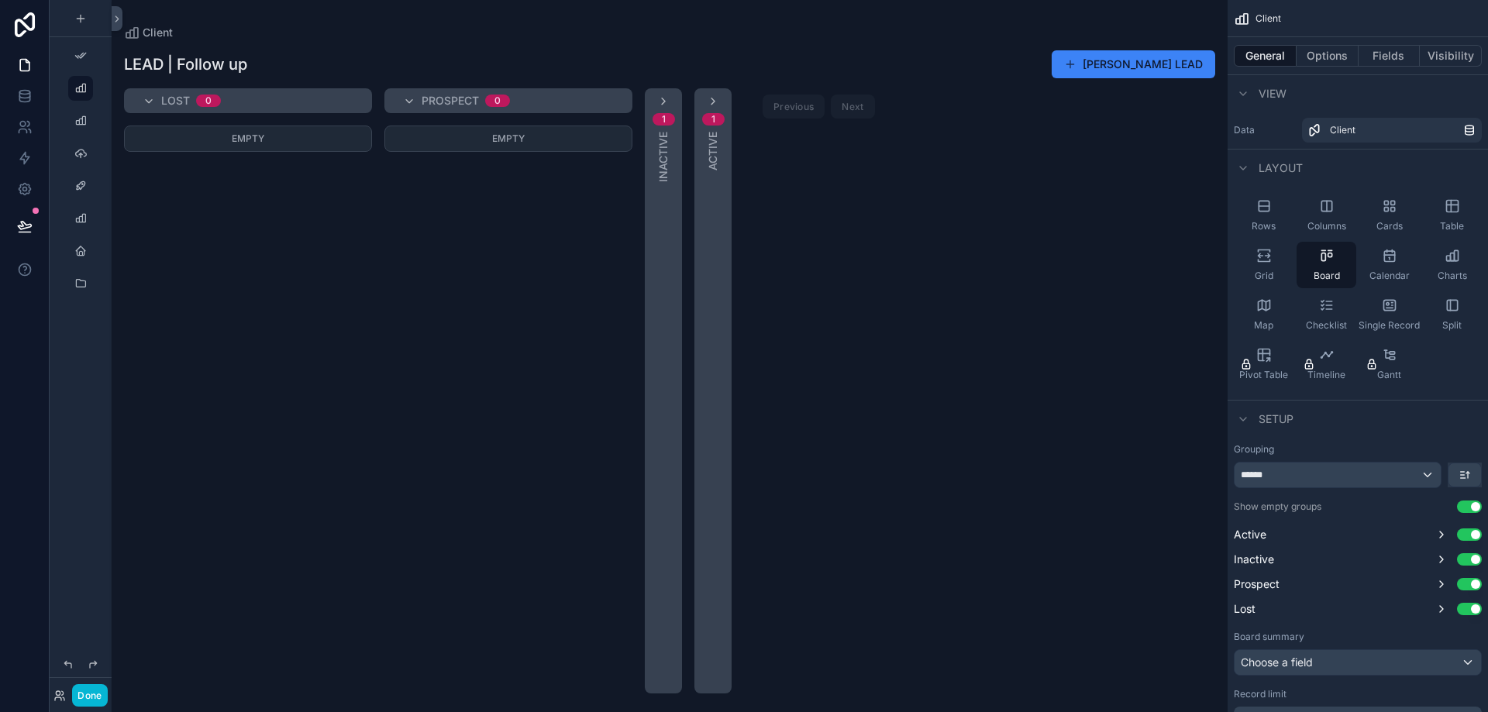
click at [528, 112] on div "Prospect 0" at bounding box center [518, 100] width 192 height 25
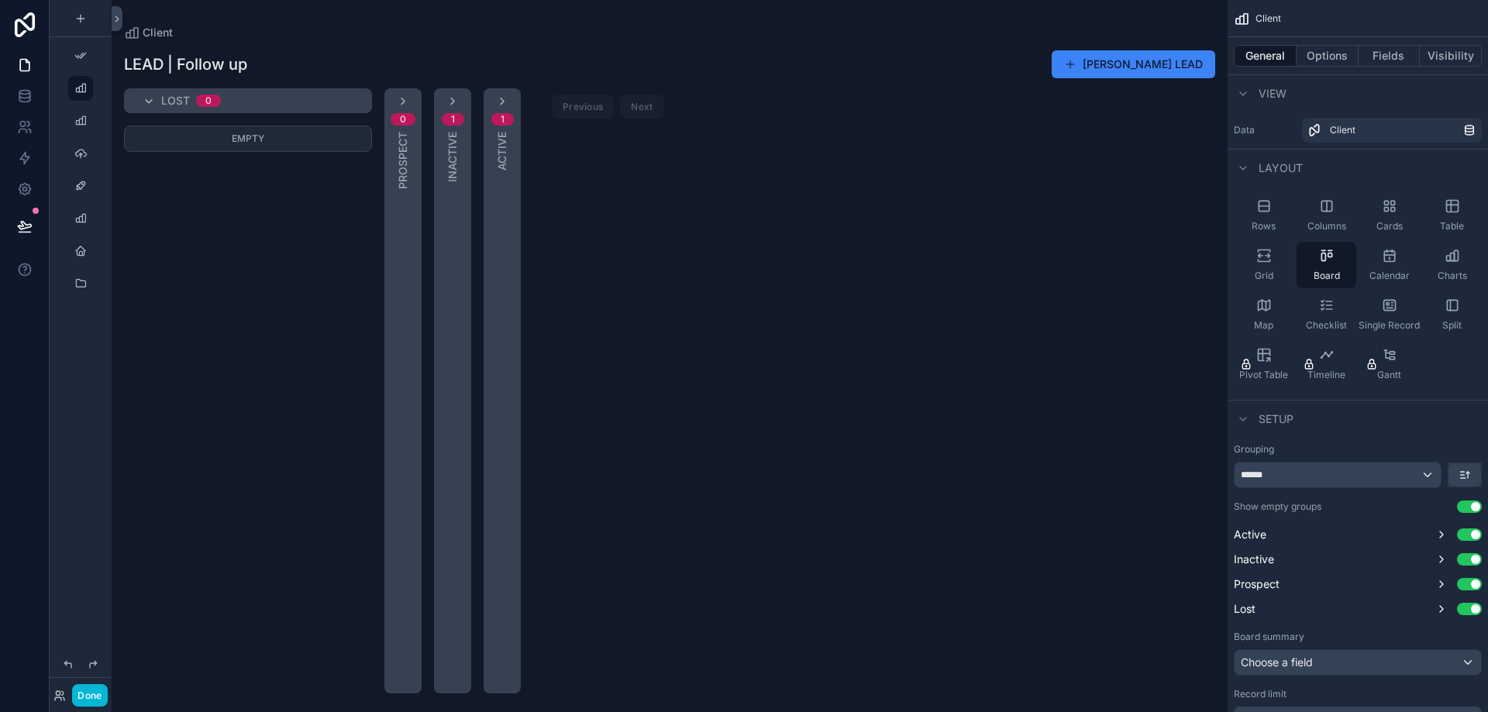
click at [336, 105] on div "Lost 0" at bounding box center [257, 100] width 192 height 25
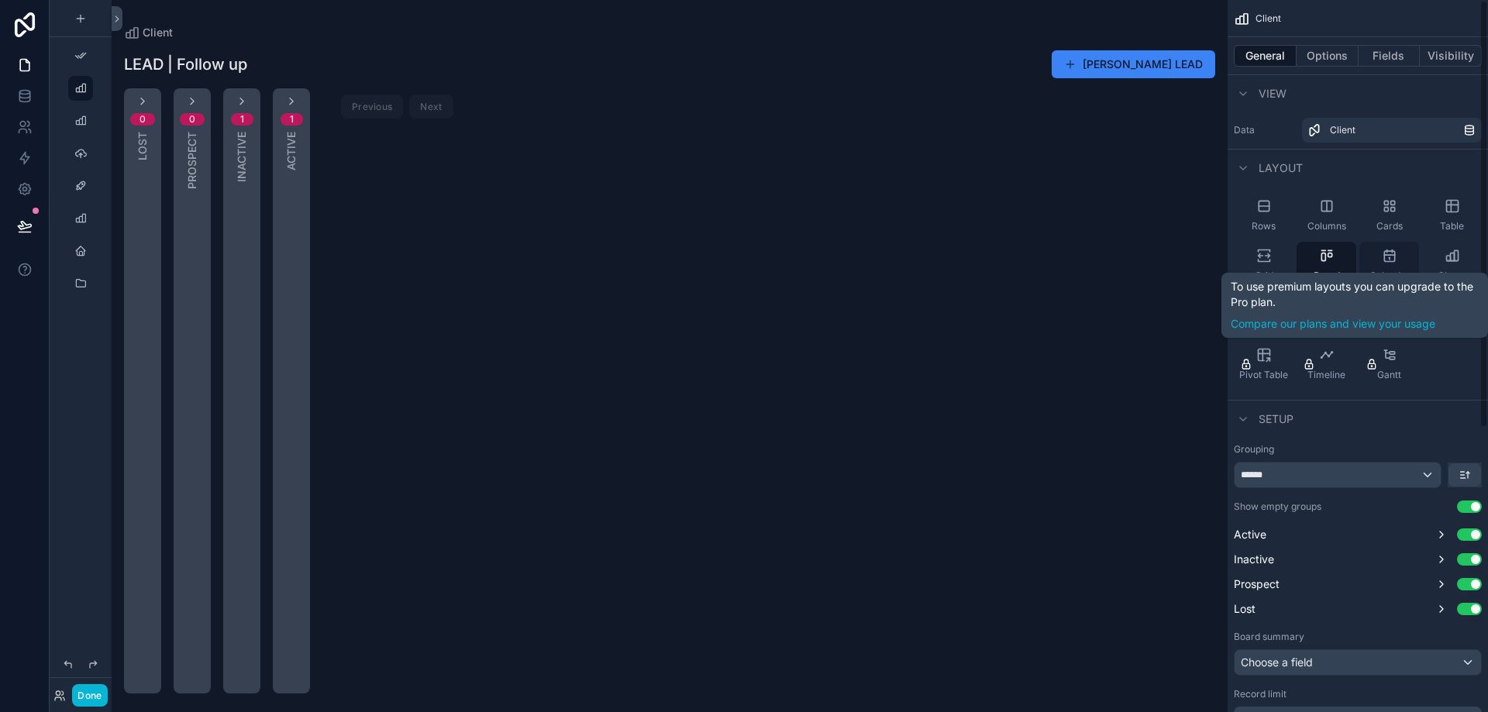
click at [1392, 282] on div "To use premium layouts you can upgrade to the Pro plan. Compare our plans and v…" at bounding box center [1355, 305] width 248 height 53
click at [1393, 263] on icon "scrollable content" at bounding box center [1389, 255] width 15 height 15
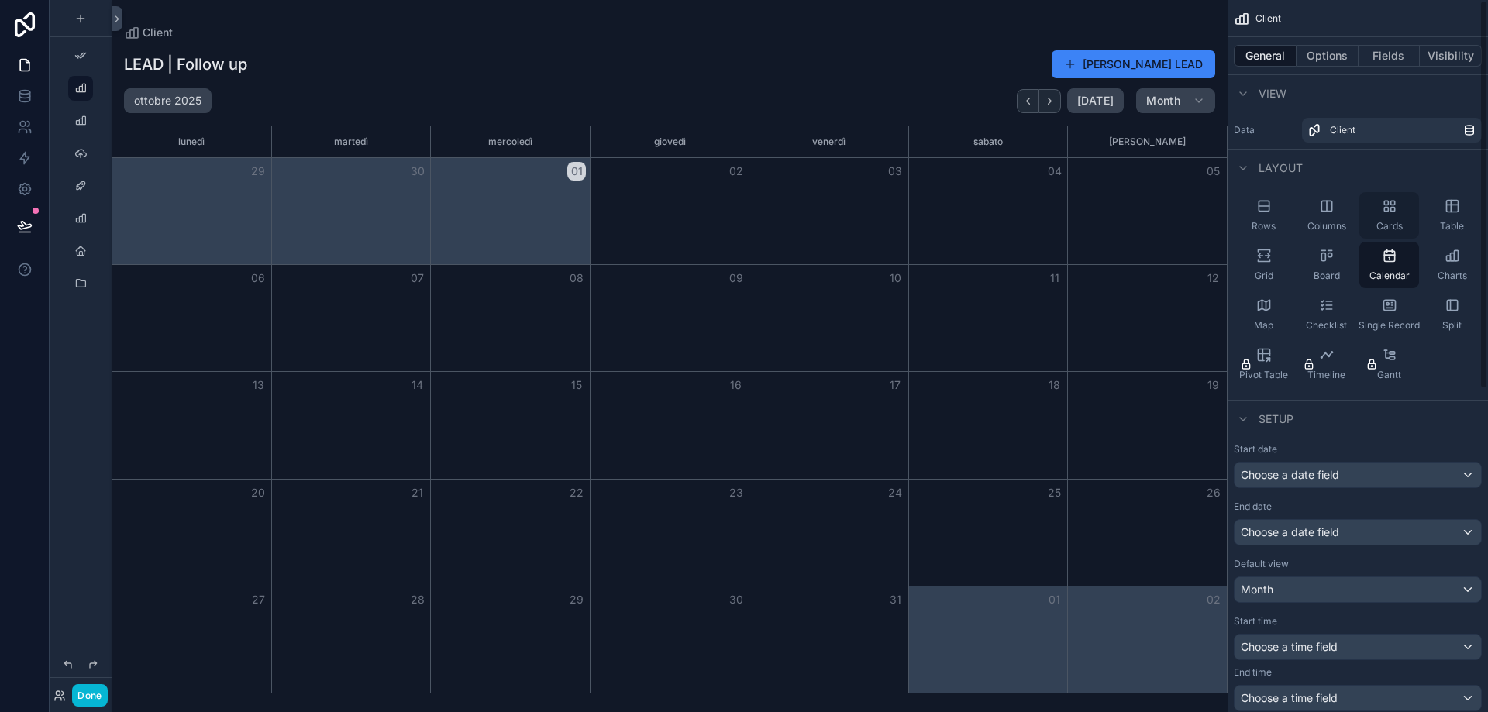
click at [1396, 222] on span "Cards" at bounding box center [1389, 226] width 26 height 12
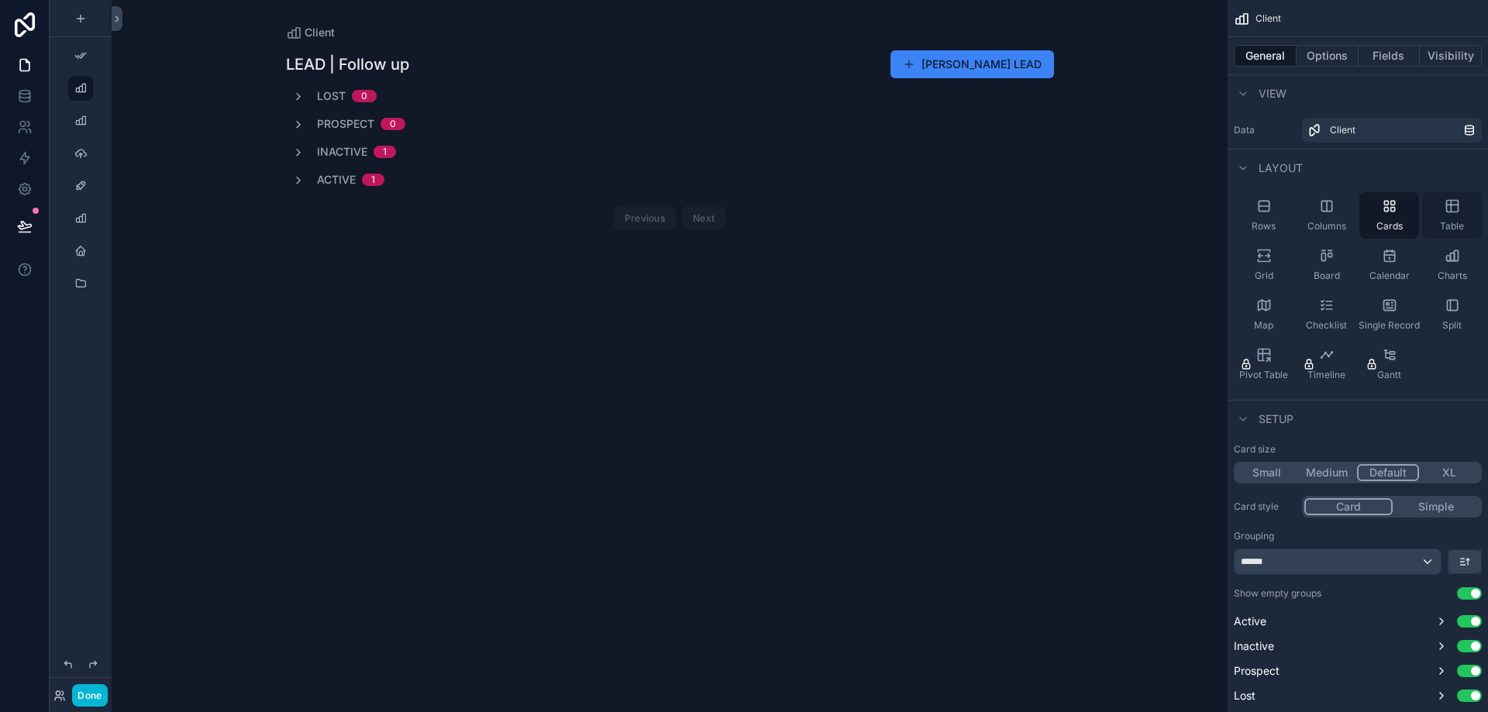
click at [1444, 220] on span "Table" at bounding box center [1452, 226] width 24 height 12
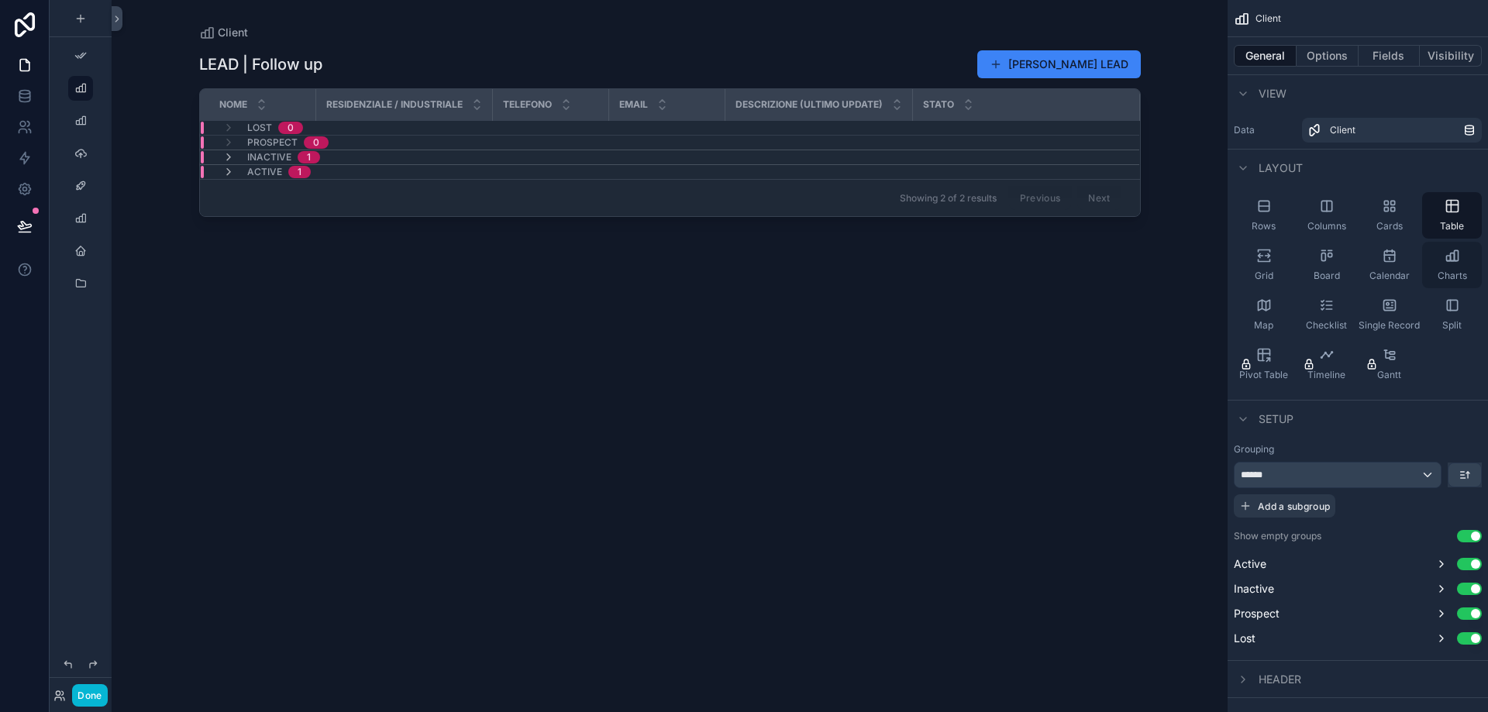
click at [1440, 250] on div "Charts" at bounding box center [1452, 265] width 60 height 46
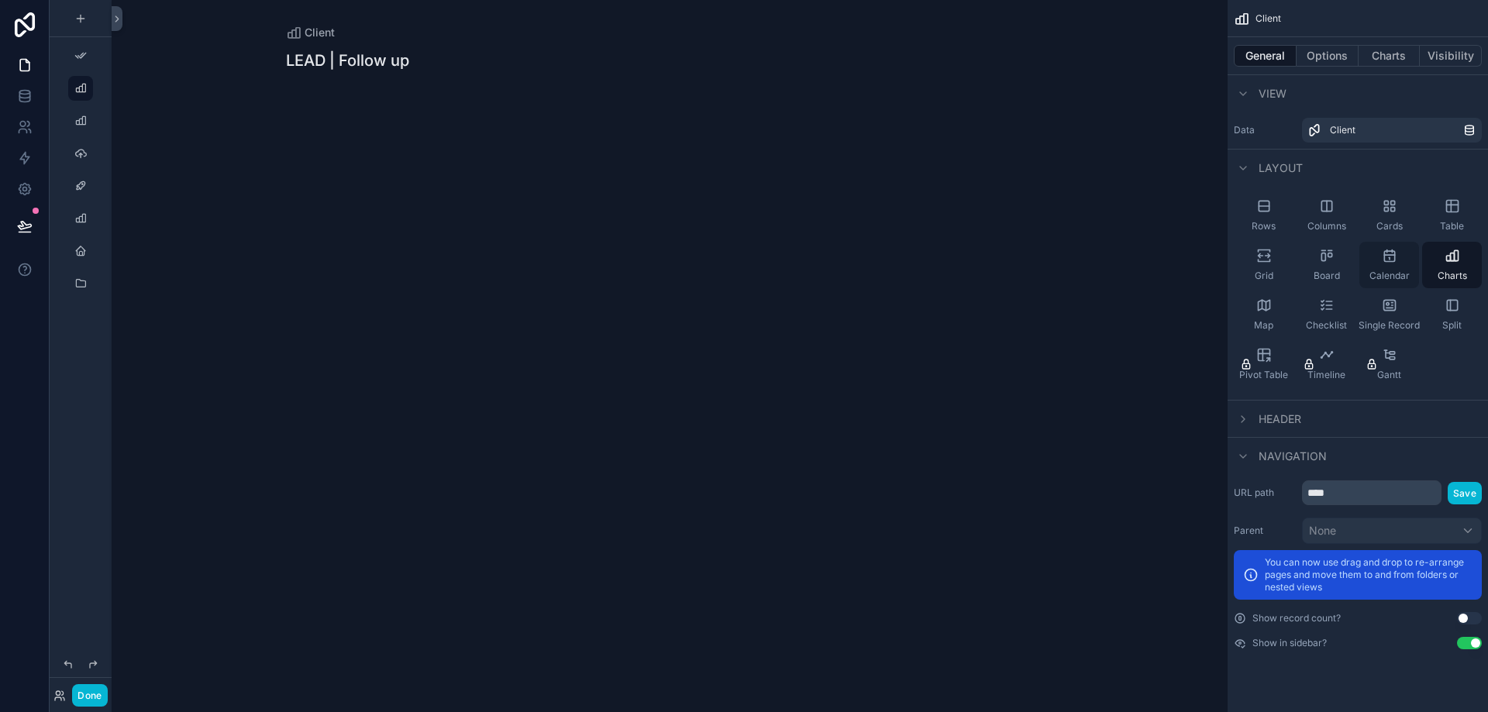
click at [1396, 256] on icon "scrollable content" at bounding box center [1389, 255] width 15 height 15
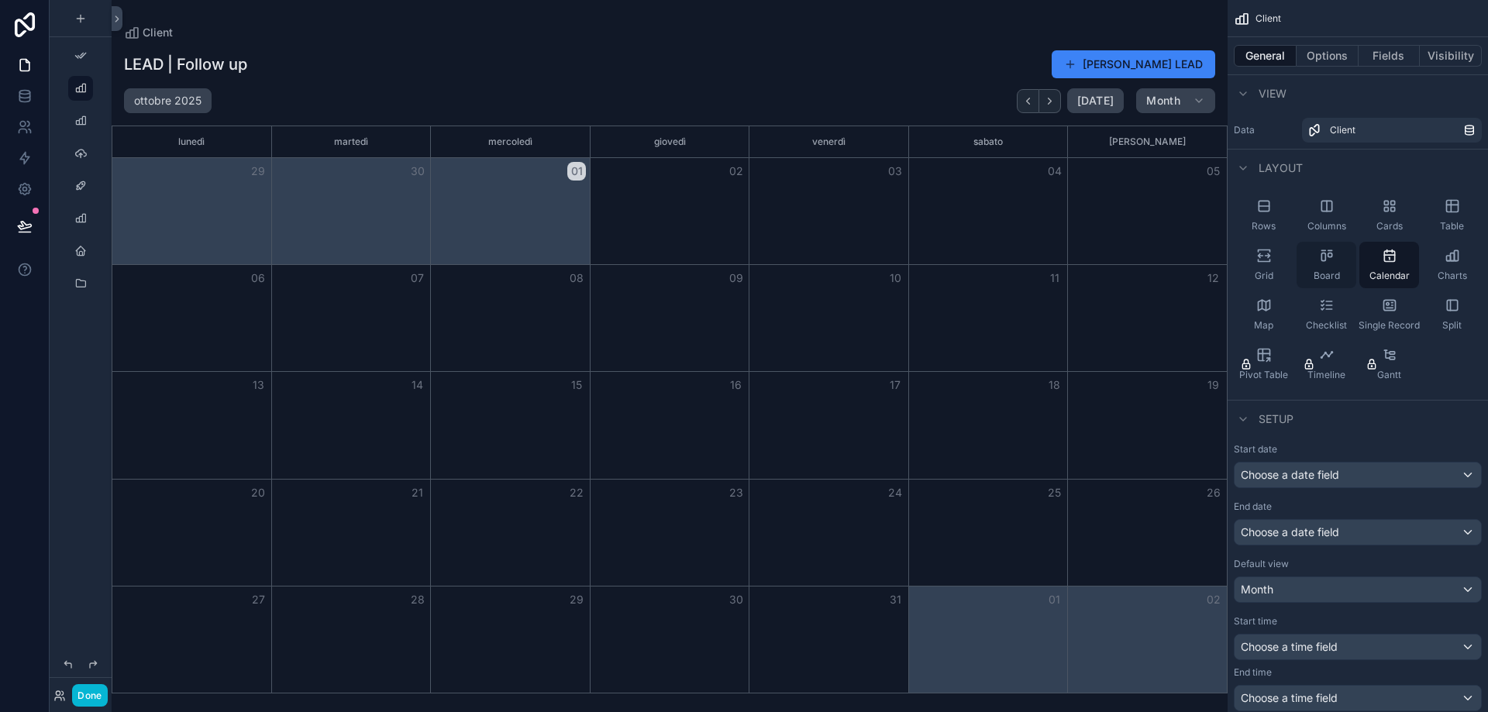
click at [1316, 263] on div "Board" at bounding box center [1327, 265] width 60 height 46
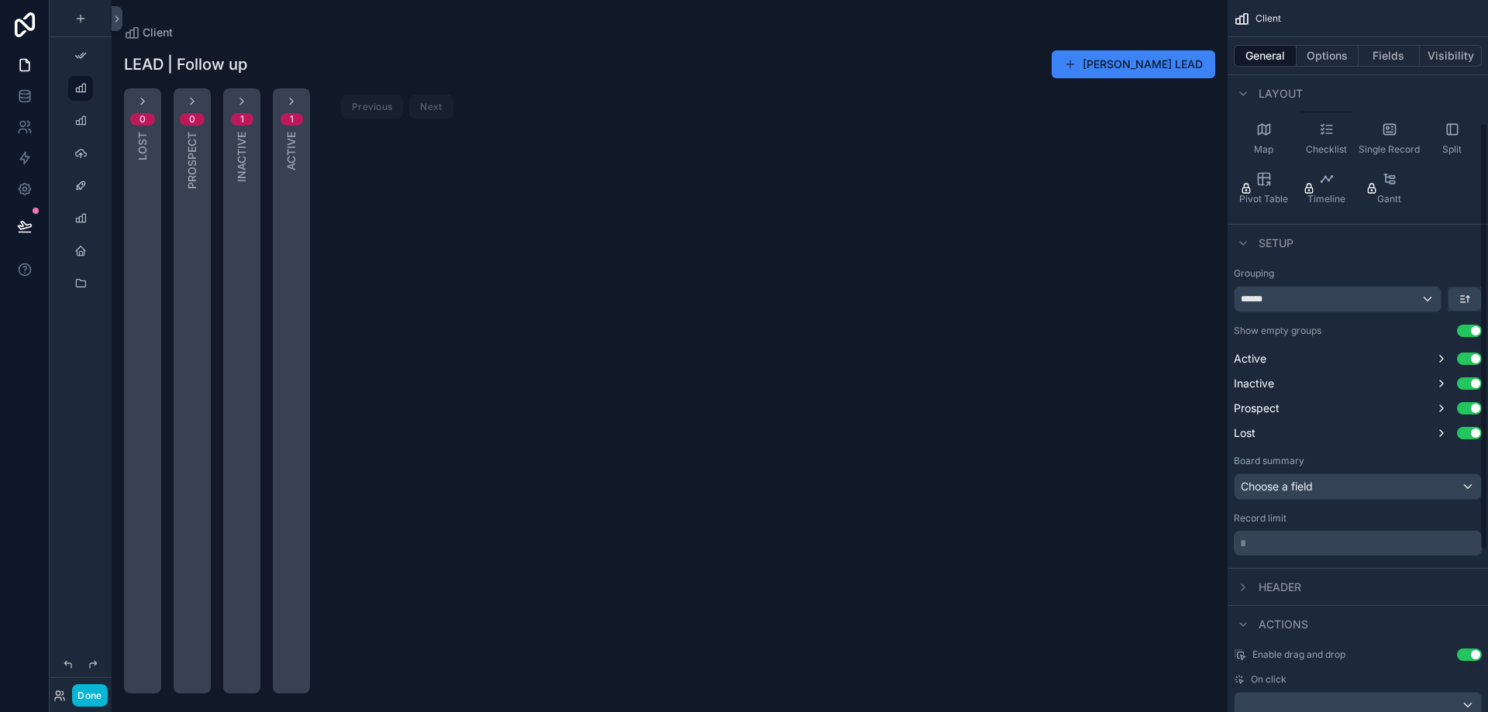
scroll to position [207, 0]
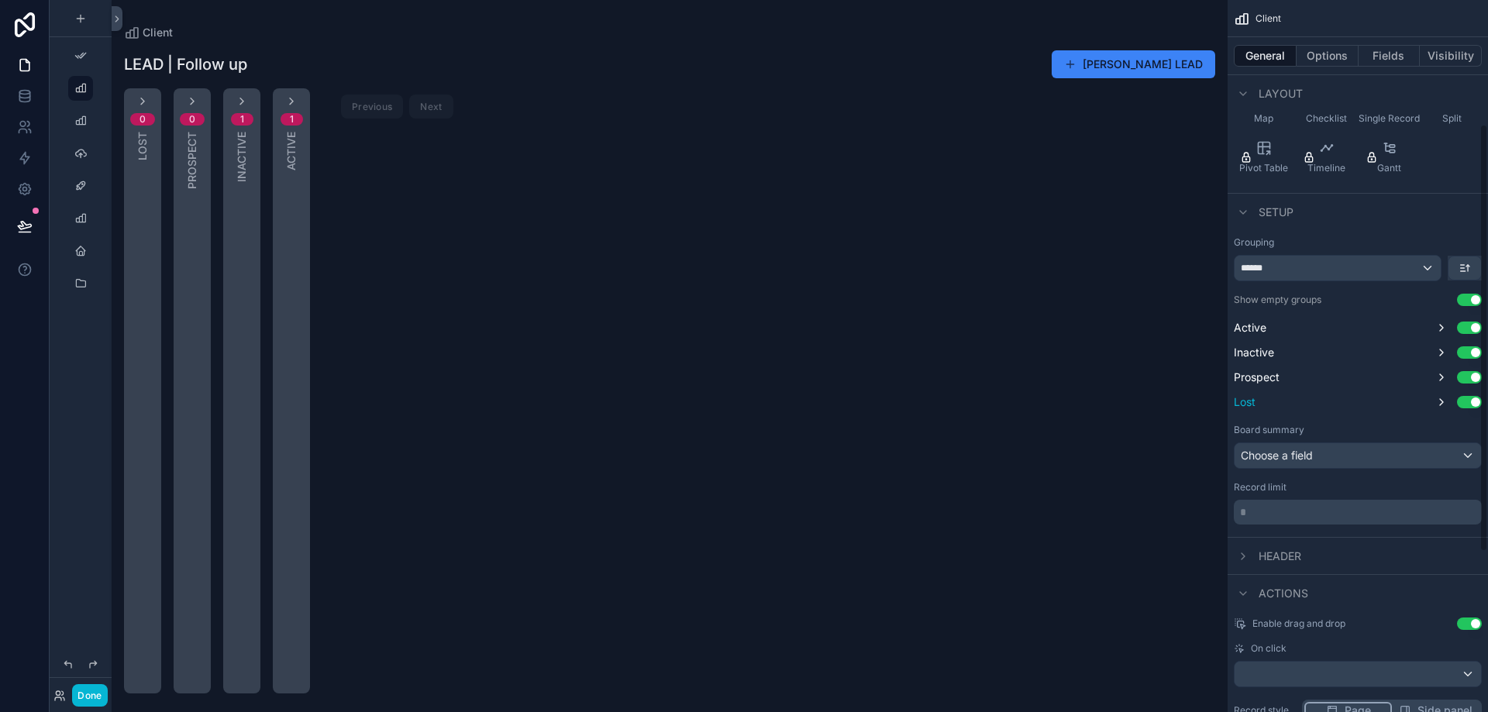
click at [1469, 406] on button "Use setting" at bounding box center [1469, 402] width 25 height 12
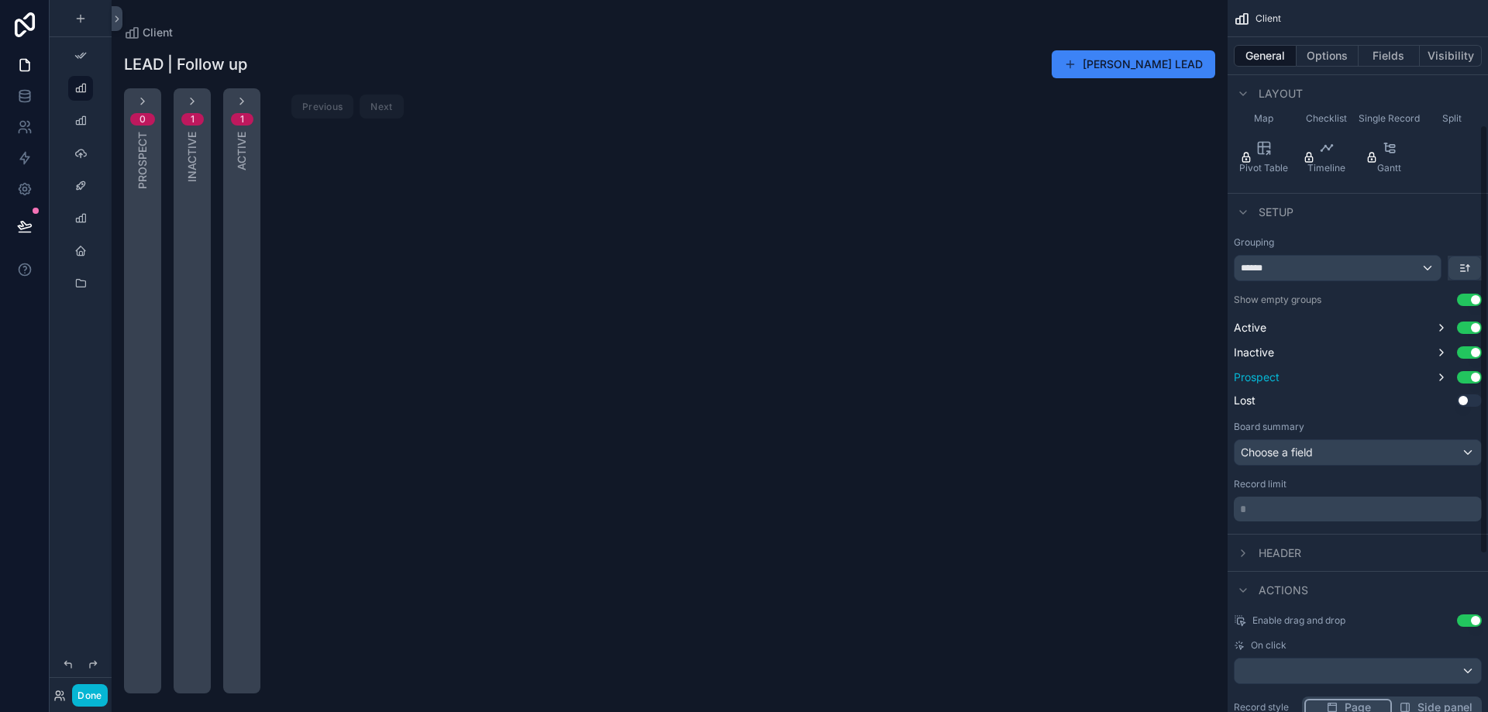
click at [1475, 376] on button "Use setting" at bounding box center [1469, 377] width 25 height 12
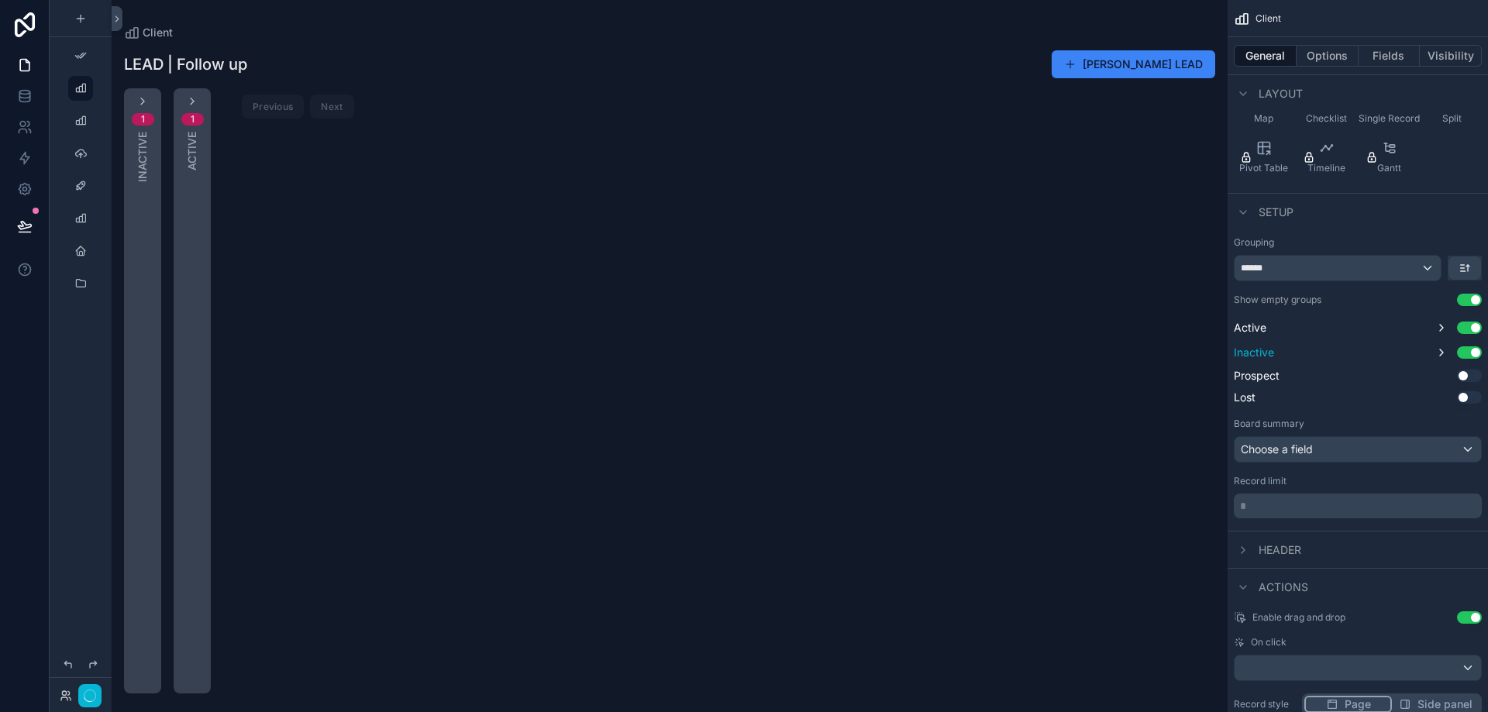
click at [1469, 354] on button "Use setting" at bounding box center [1469, 352] width 25 height 12
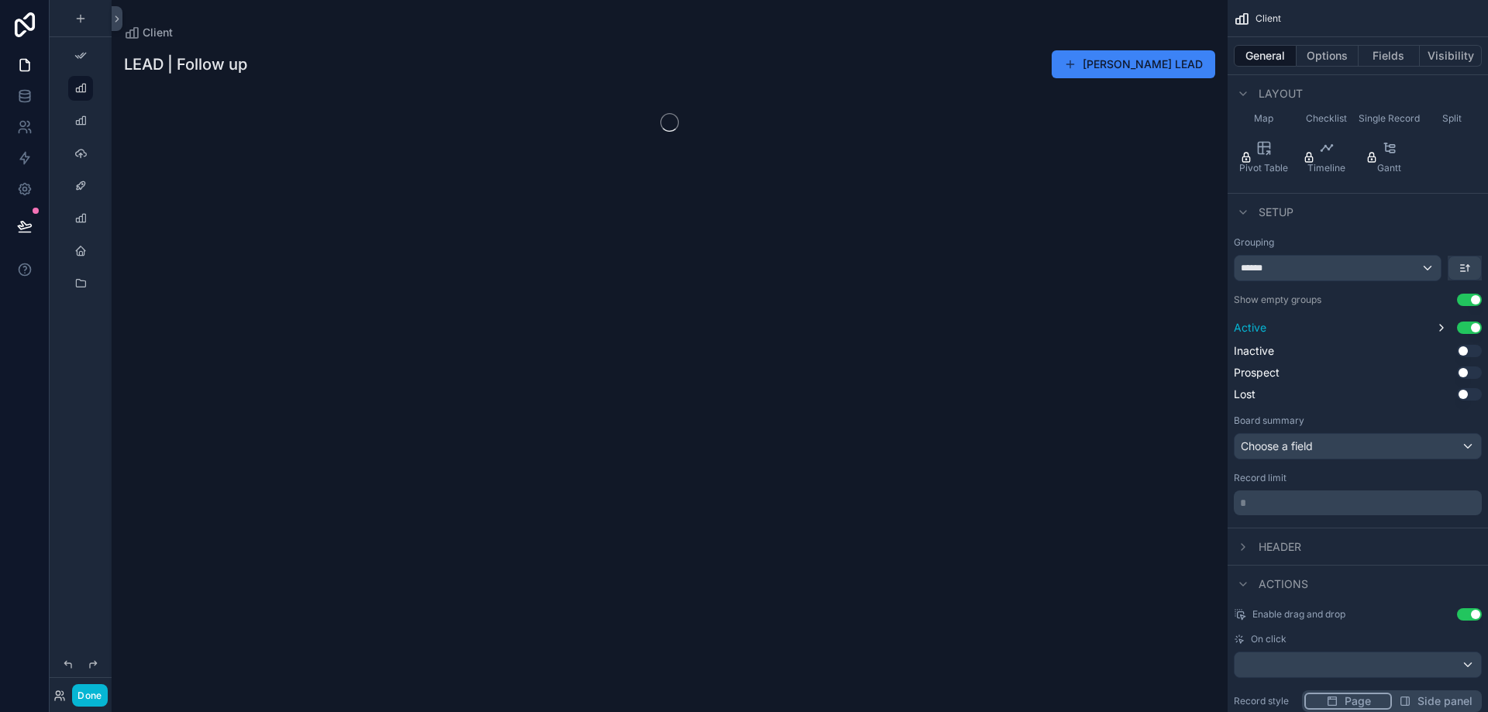
click at [1471, 332] on button "Use setting" at bounding box center [1469, 328] width 25 height 12
click at [1293, 438] on div "Choose a field" at bounding box center [1358, 443] width 246 height 25
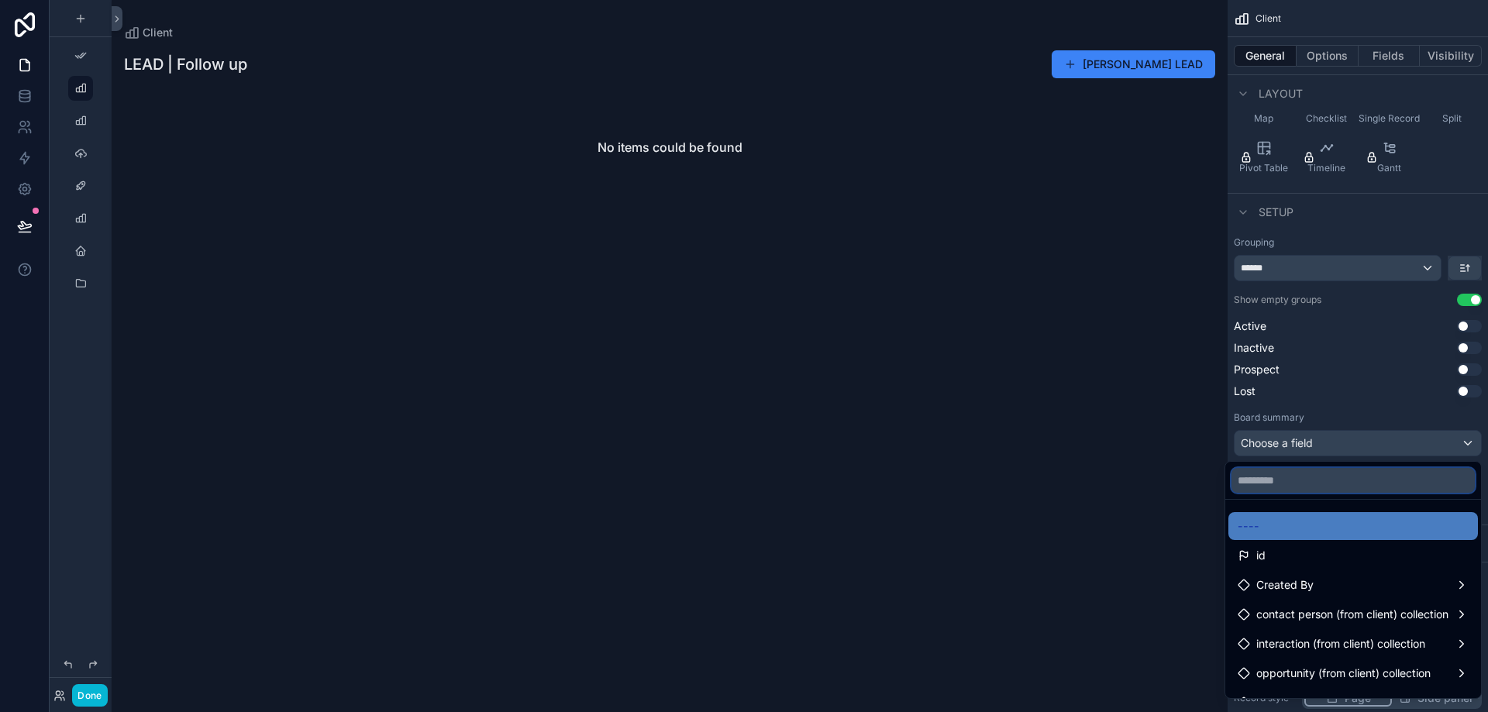
click at [1297, 480] on input "text" at bounding box center [1352, 480] width 243 height 25
click at [1308, 448] on div "scrollable content" at bounding box center [744, 356] width 1488 height 712
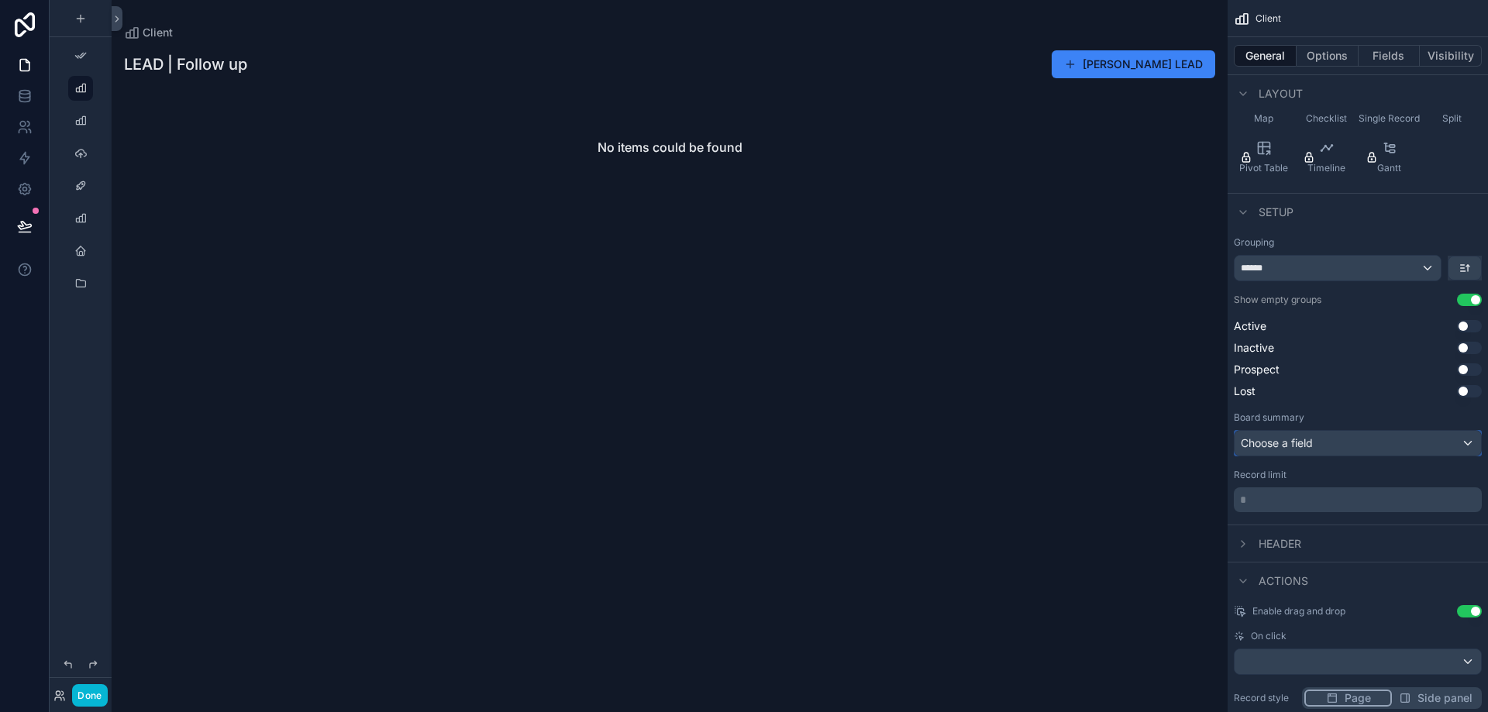
click at [1295, 451] on div "Choose a field" at bounding box center [1358, 443] width 246 height 25
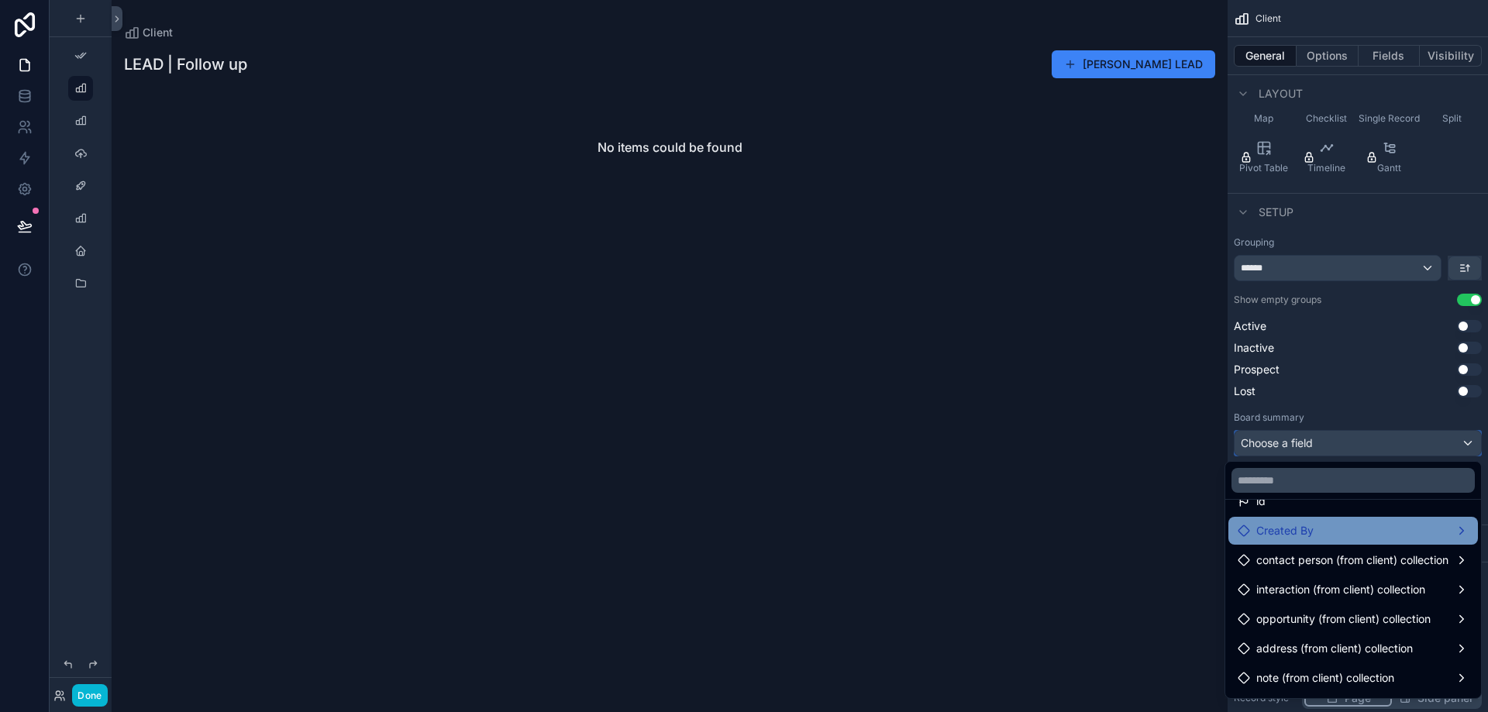
scroll to position [81, 0]
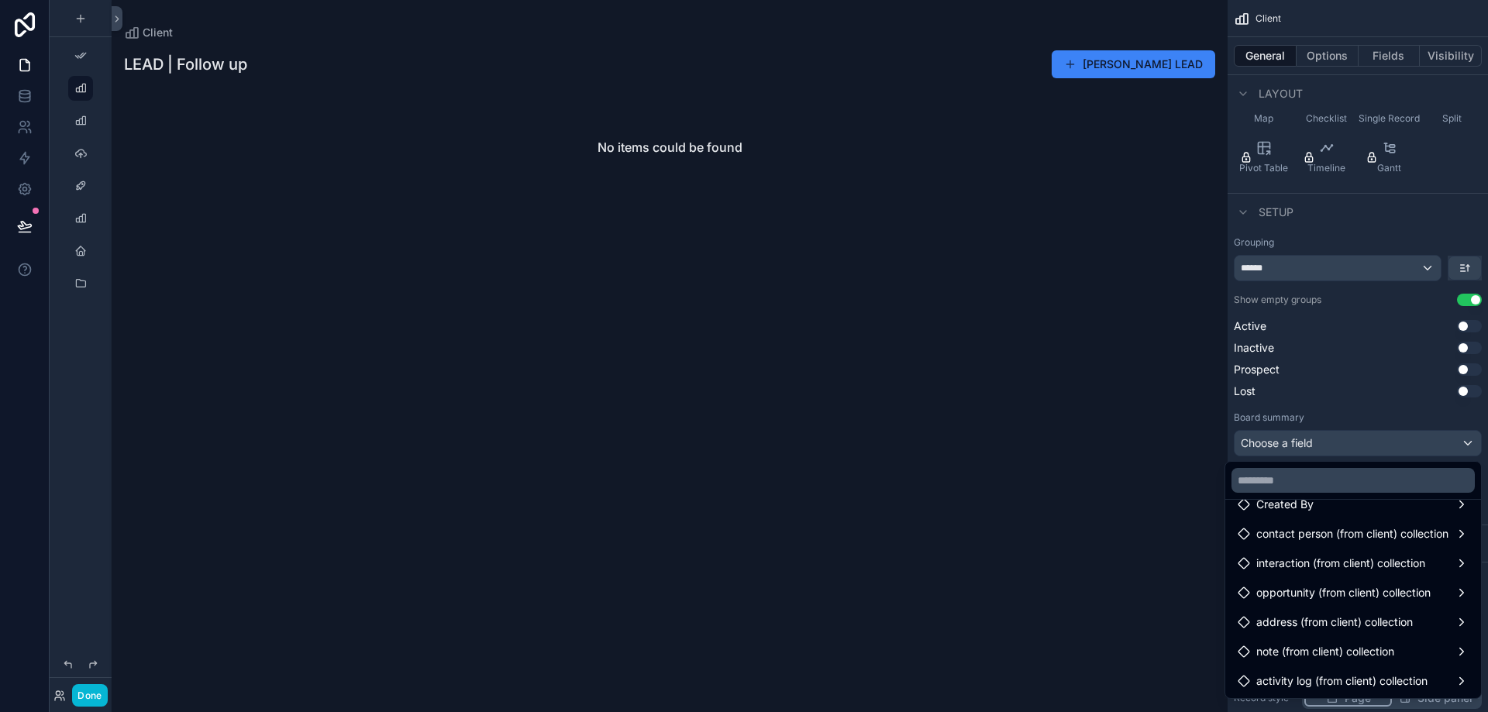
click at [1323, 450] on div "scrollable content" at bounding box center [744, 356] width 1488 height 712
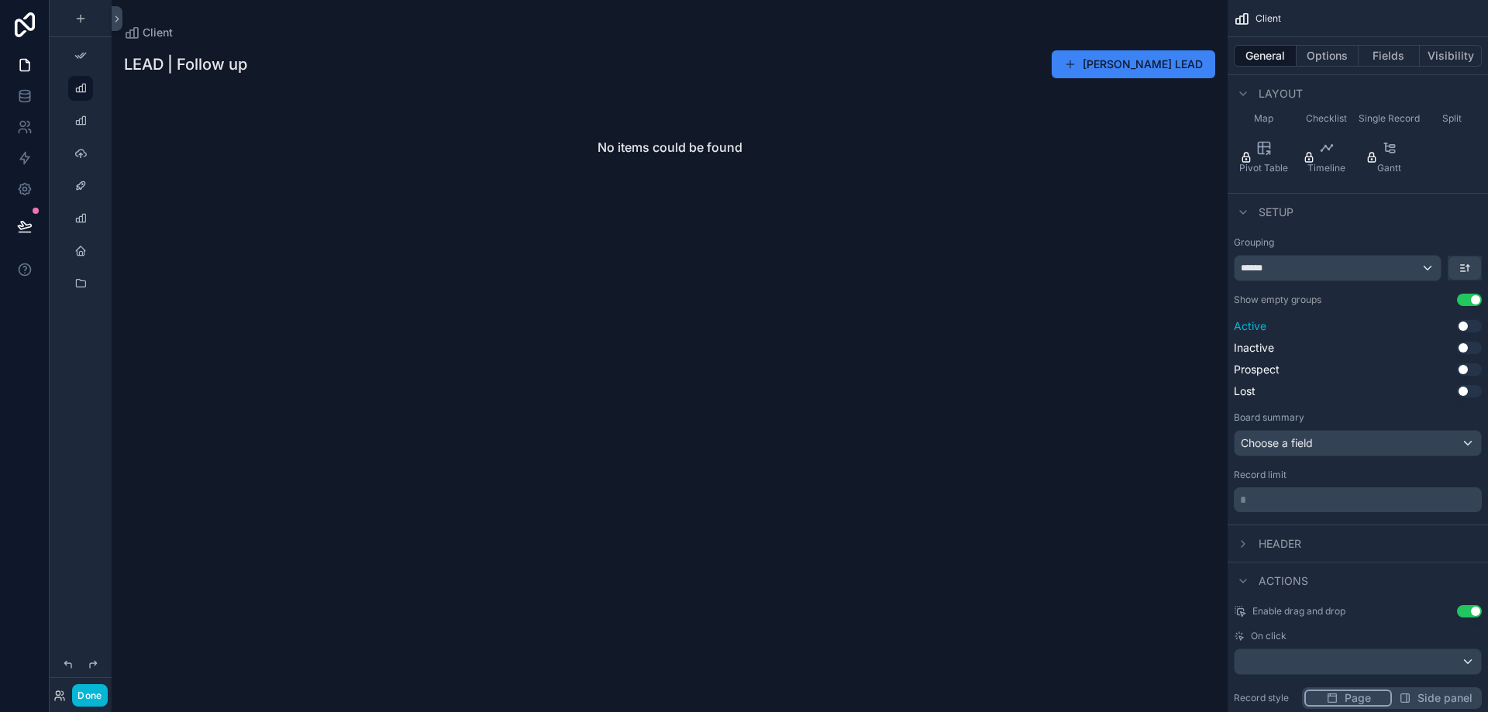
click at [1470, 325] on button "Use setting" at bounding box center [1469, 326] width 25 height 12
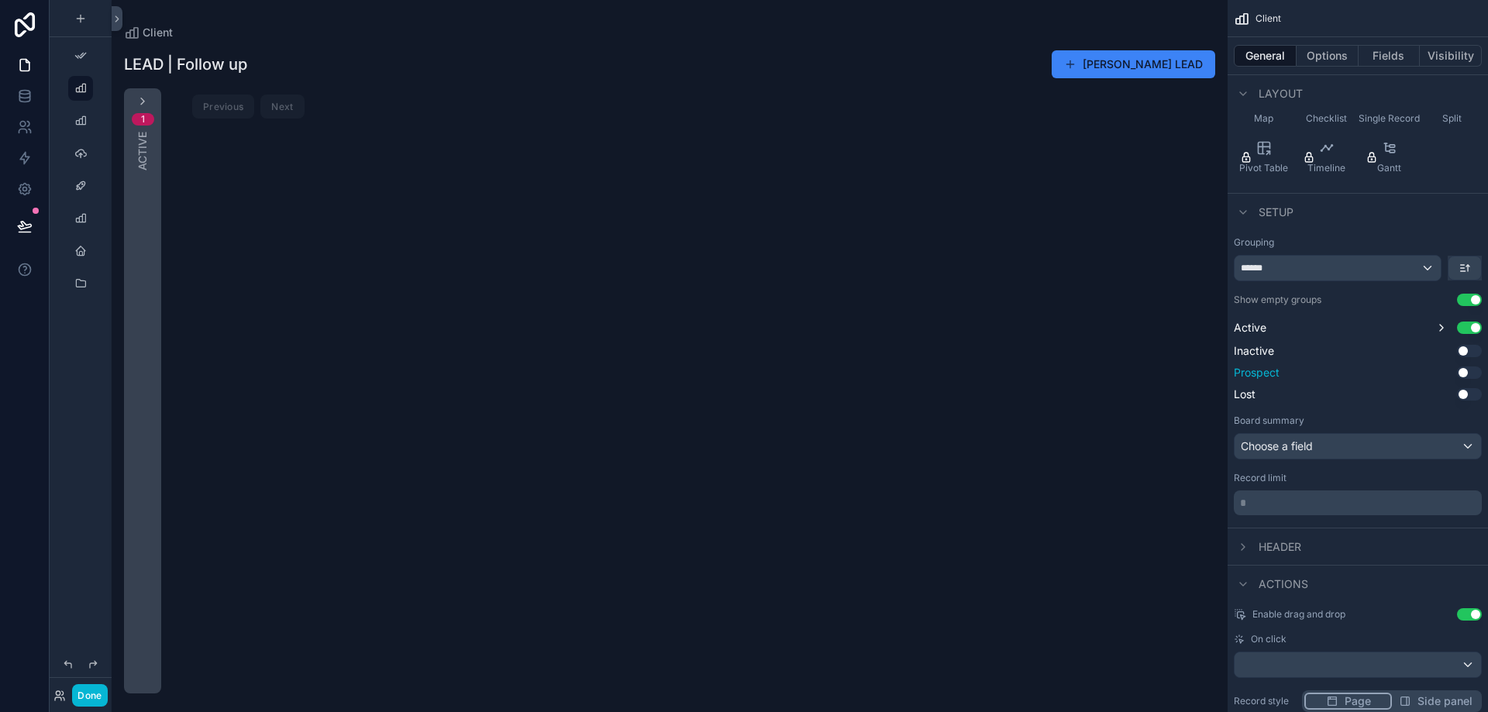
click at [1471, 373] on button "Use setting" at bounding box center [1469, 373] width 25 height 12
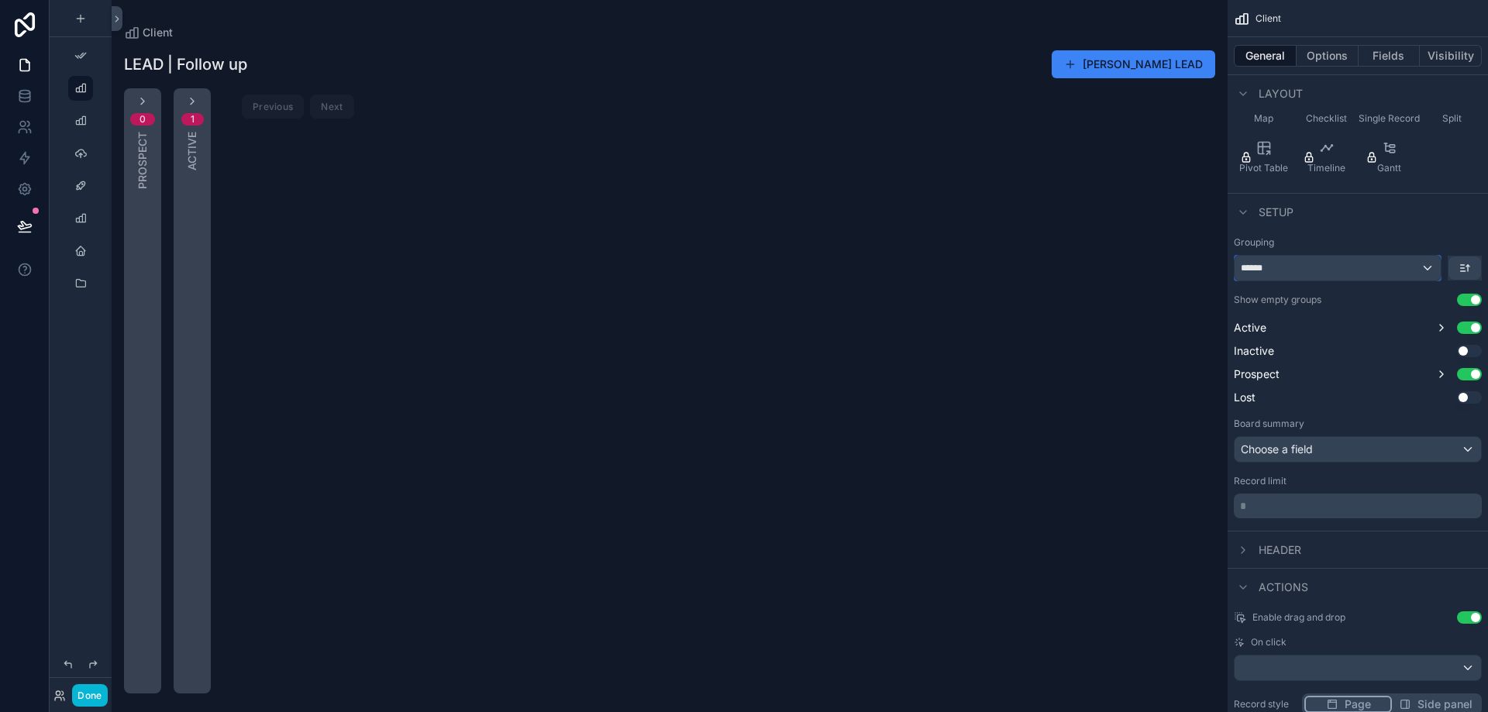
click at [1319, 264] on div "******" at bounding box center [1338, 268] width 206 height 25
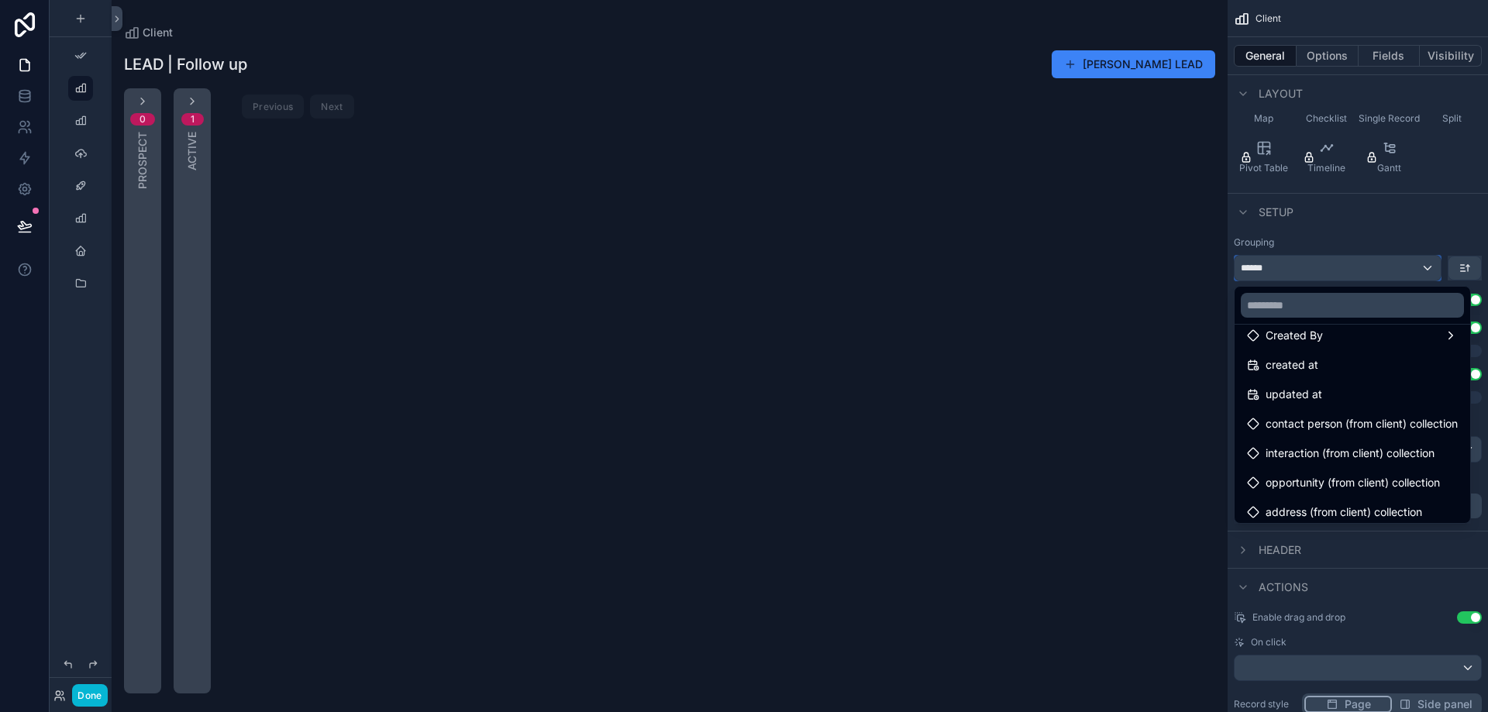
scroll to position [434, 0]
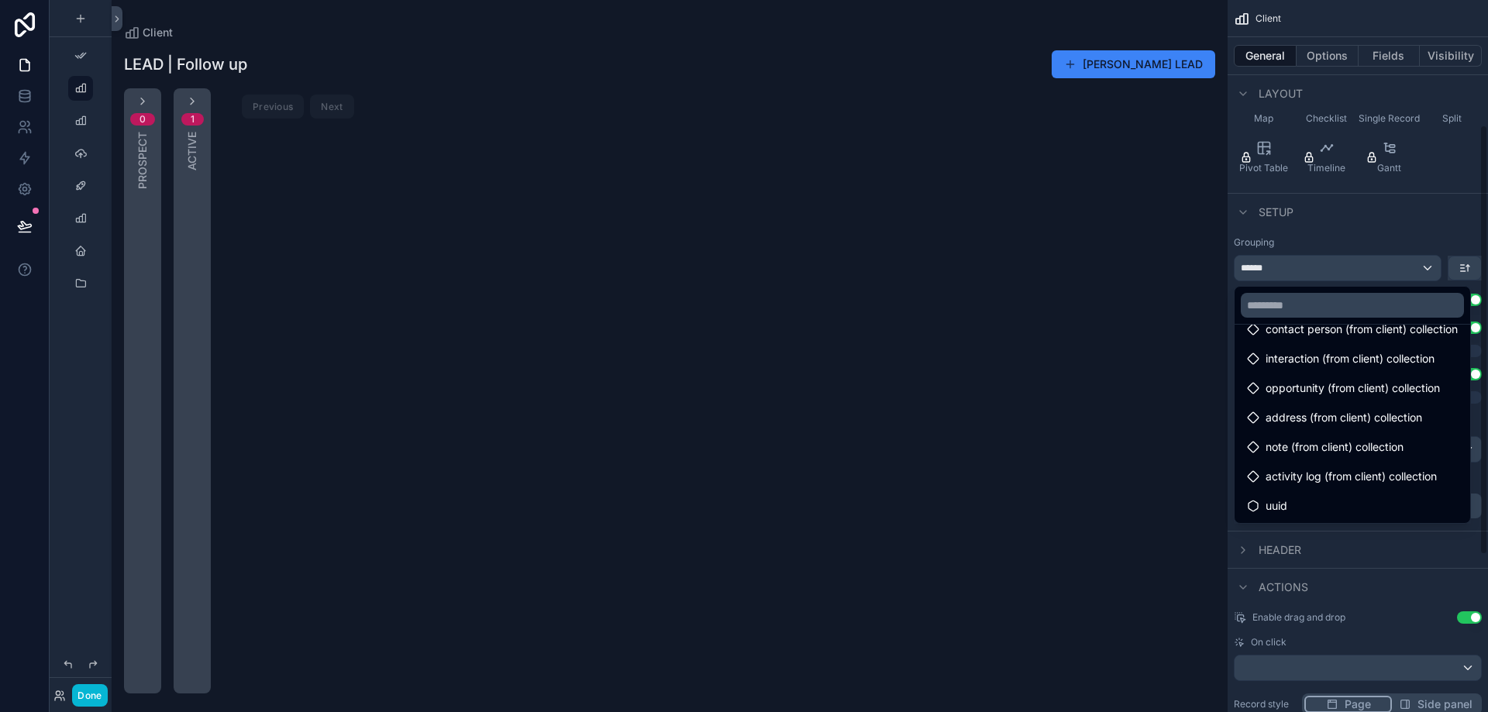
click at [1341, 61] on div "scrollable content" at bounding box center [744, 356] width 1488 height 712
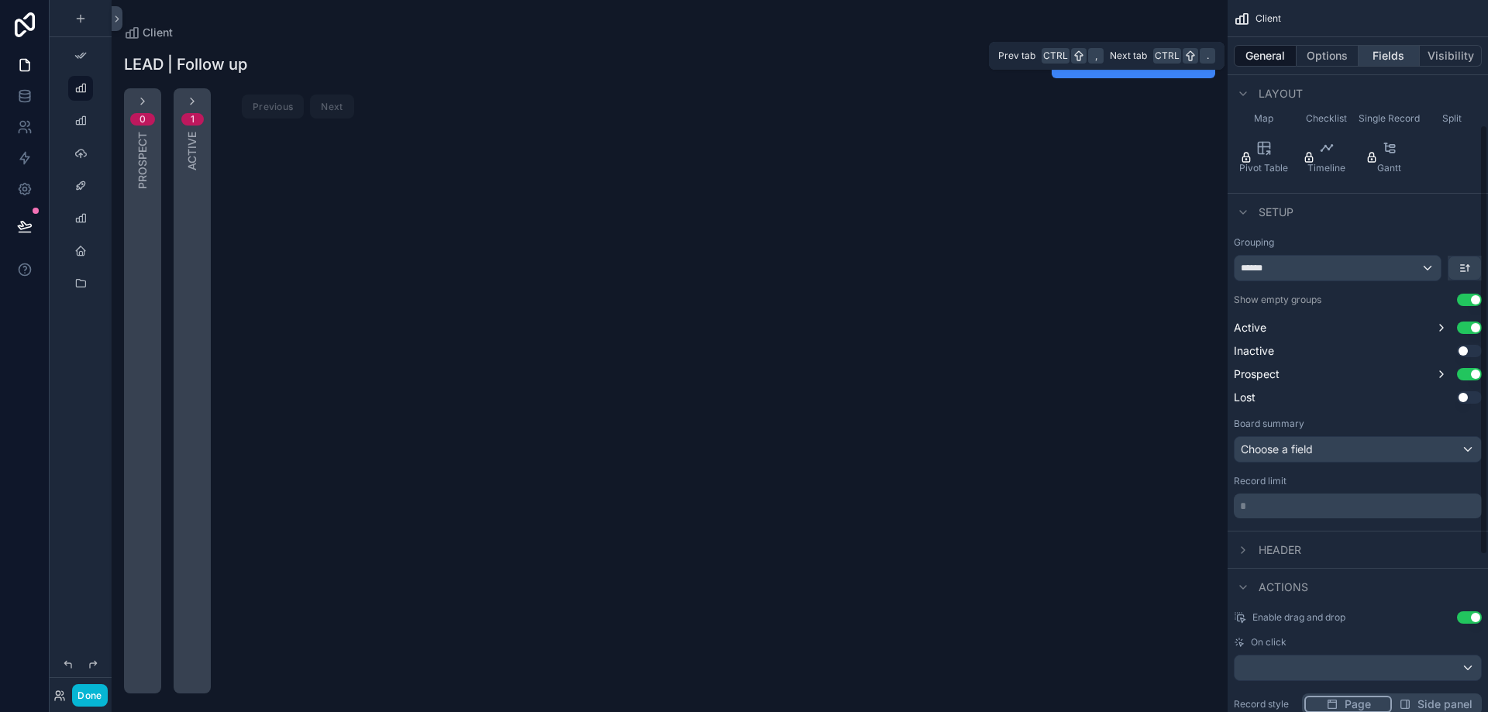
click at [1393, 57] on button "Fields" at bounding box center [1390, 56] width 62 height 22
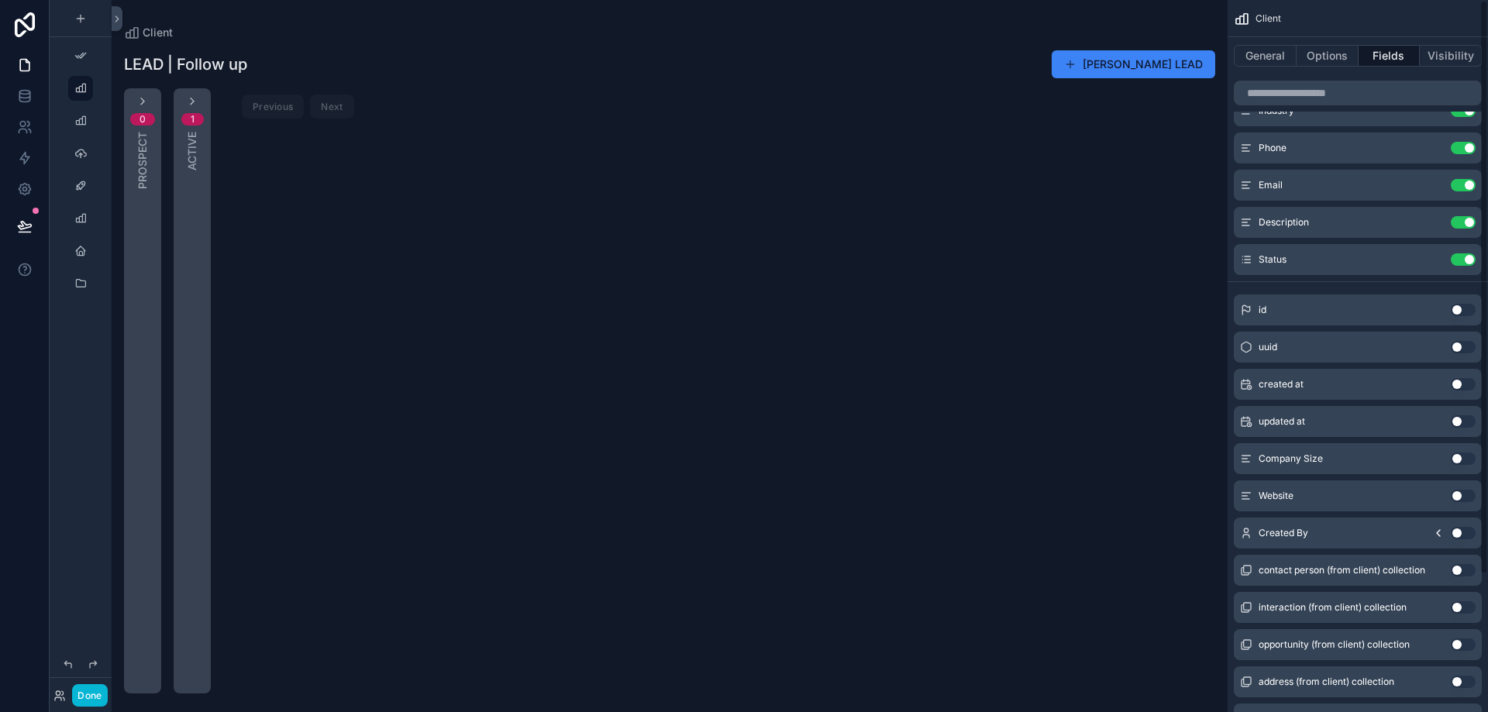
scroll to position [0, 0]
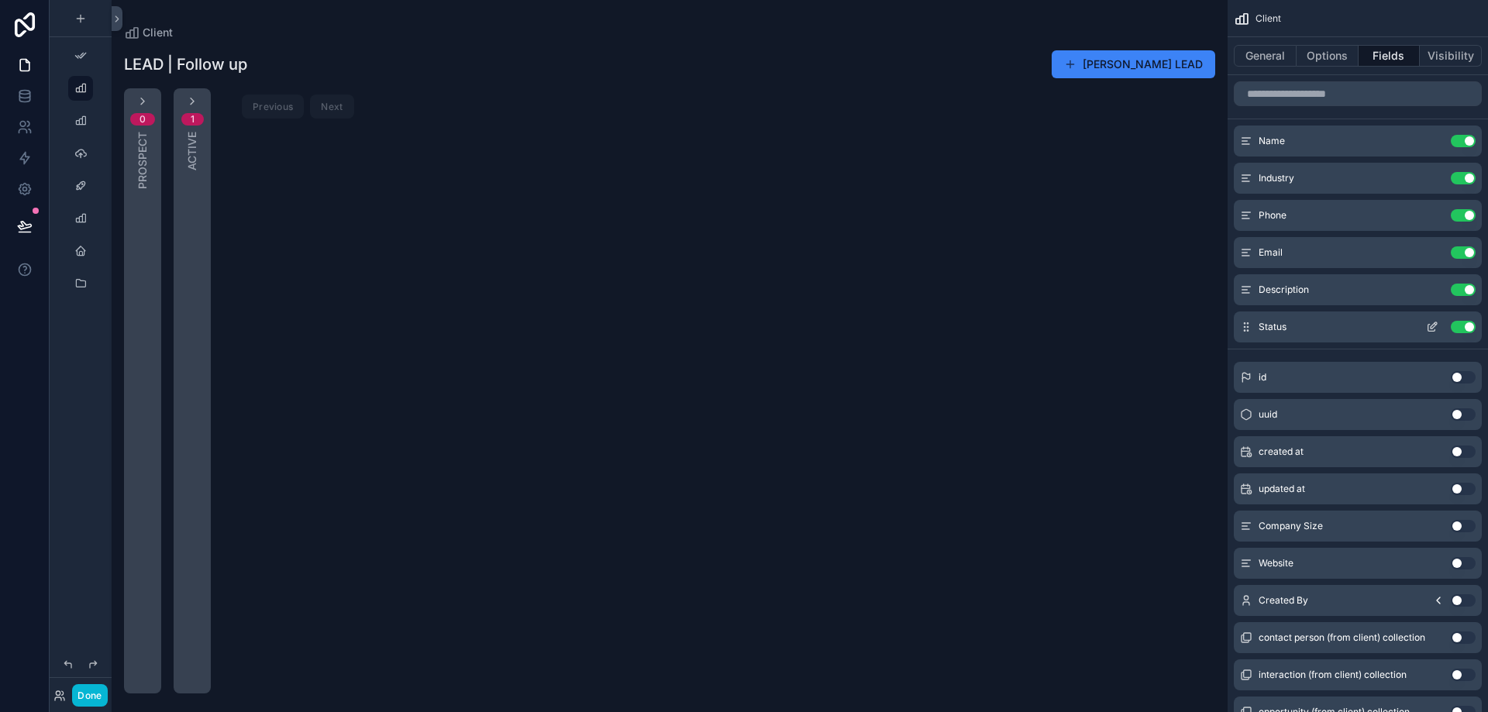
click at [1343, 333] on div "Status Use setting" at bounding box center [1358, 327] width 248 height 31
click at [1248, 325] on icon "scrollable content" at bounding box center [1246, 327] width 12 height 12
click at [1269, 325] on span "Status" at bounding box center [1273, 327] width 28 height 12
click at [1427, 332] on icon "scrollable content" at bounding box center [1432, 327] width 12 height 12
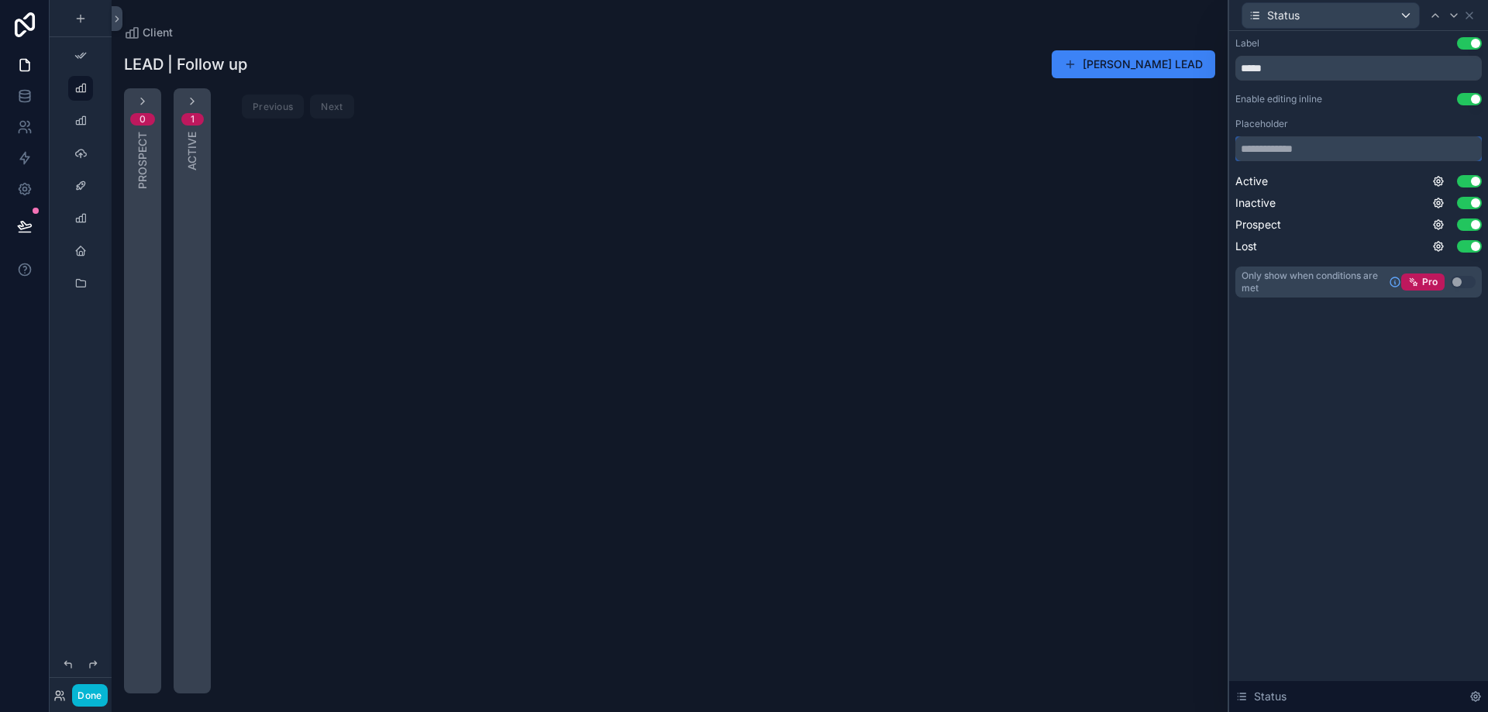
click at [1317, 146] on input "text" at bounding box center [1358, 148] width 246 height 25
type input "*"
click at [1433, 176] on icon at bounding box center [1438, 181] width 12 height 12
click at [1458, 181] on button "Use setting" at bounding box center [1469, 181] width 25 height 12
click at [1459, 181] on button "Use setting" at bounding box center [1469, 181] width 25 height 12
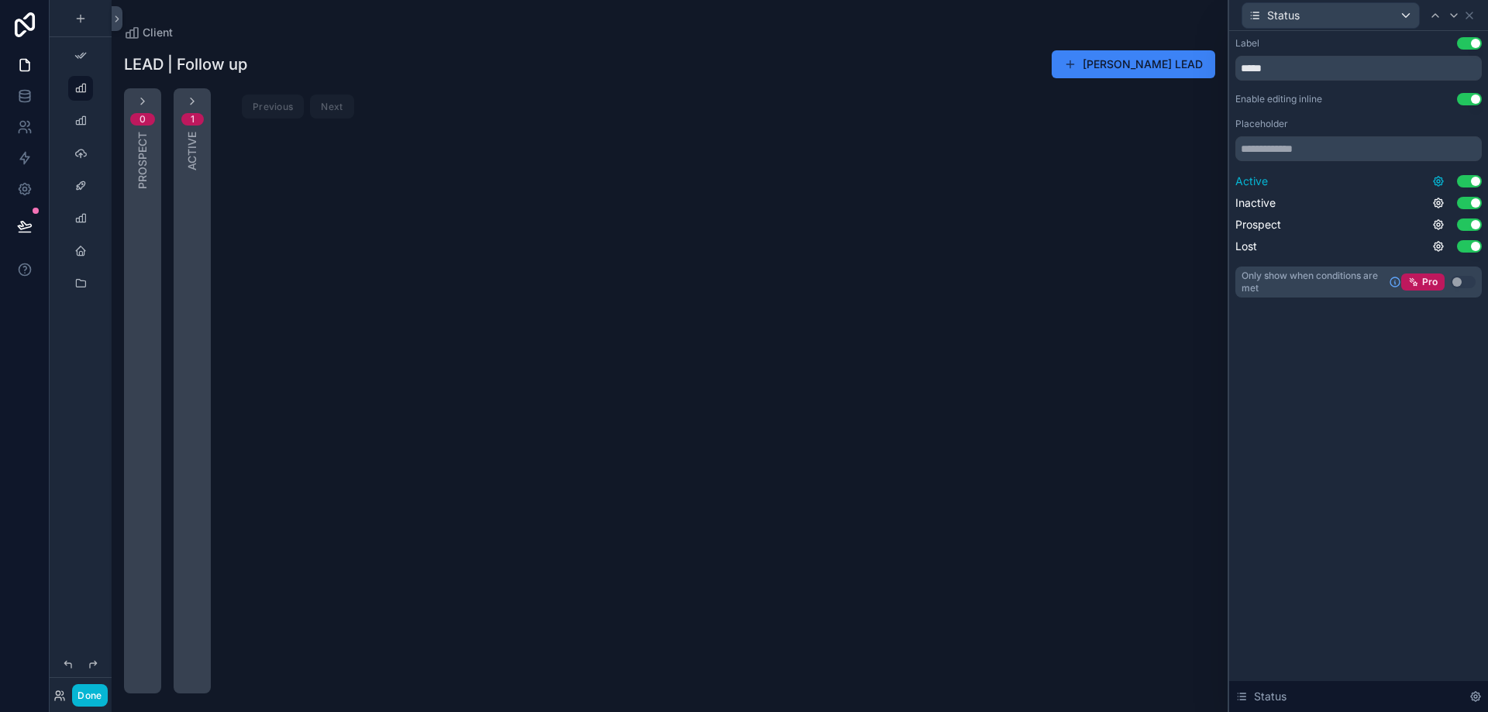
click at [1440, 180] on icon at bounding box center [1438, 181] width 3 height 3
click at [1438, 63] on input "*****" at bounding box center [1358, 68] width 246 height 25
click at [1286, 19] on span "Status" at bounding box center [1283, 15] width 33 height 15
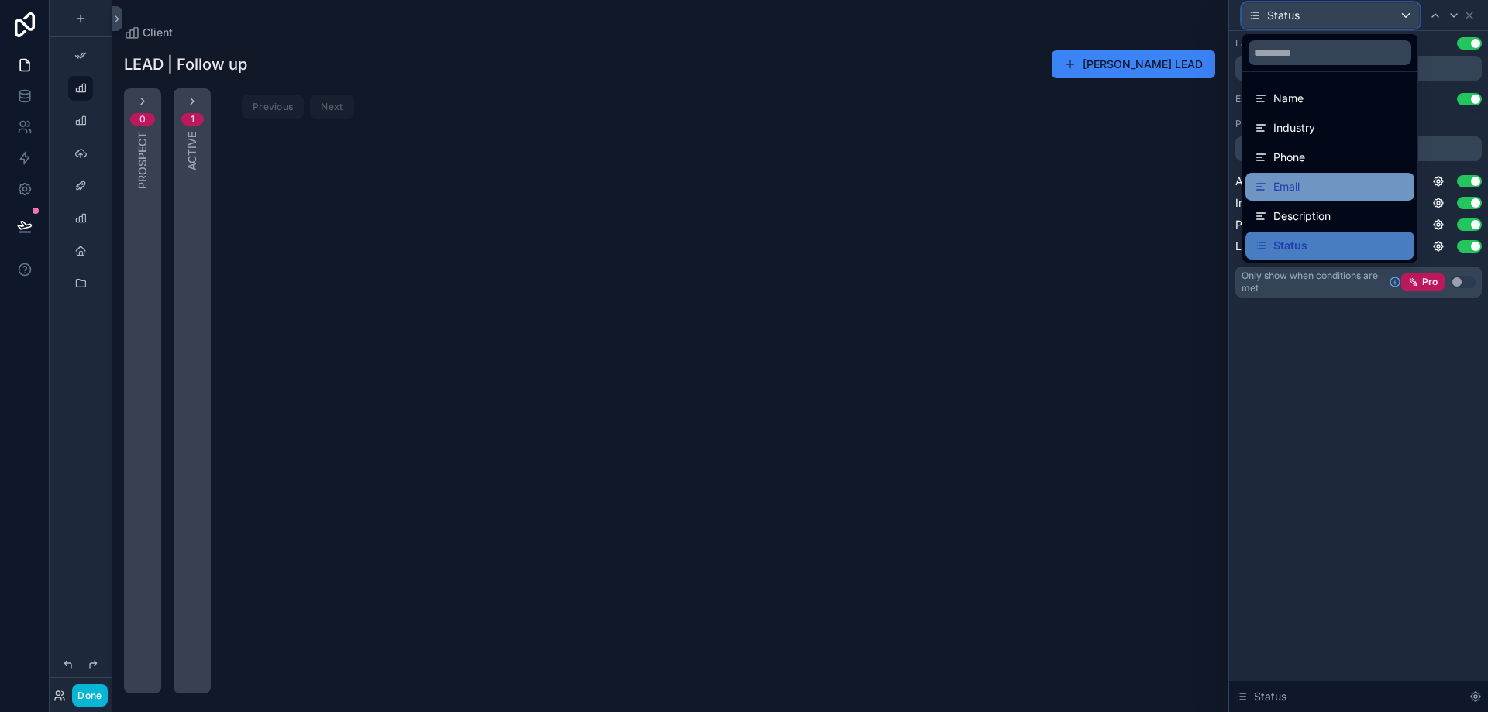
scroll to position [170, 0]
click at [1464, 15] on div at bounding box center [1358, 356] width 259 height 712
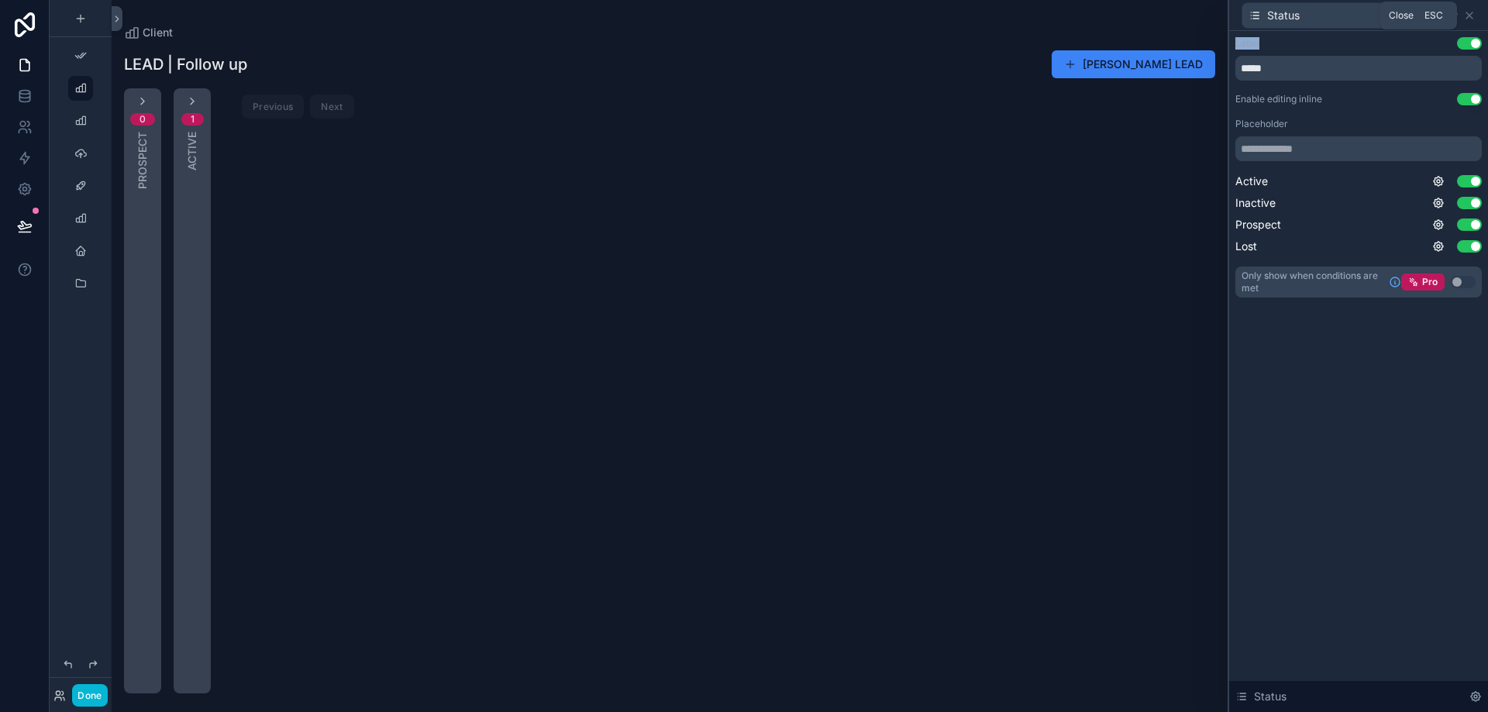
click at [1464, 15] on icon at bounding box center [1469, 15] width 12 height 12
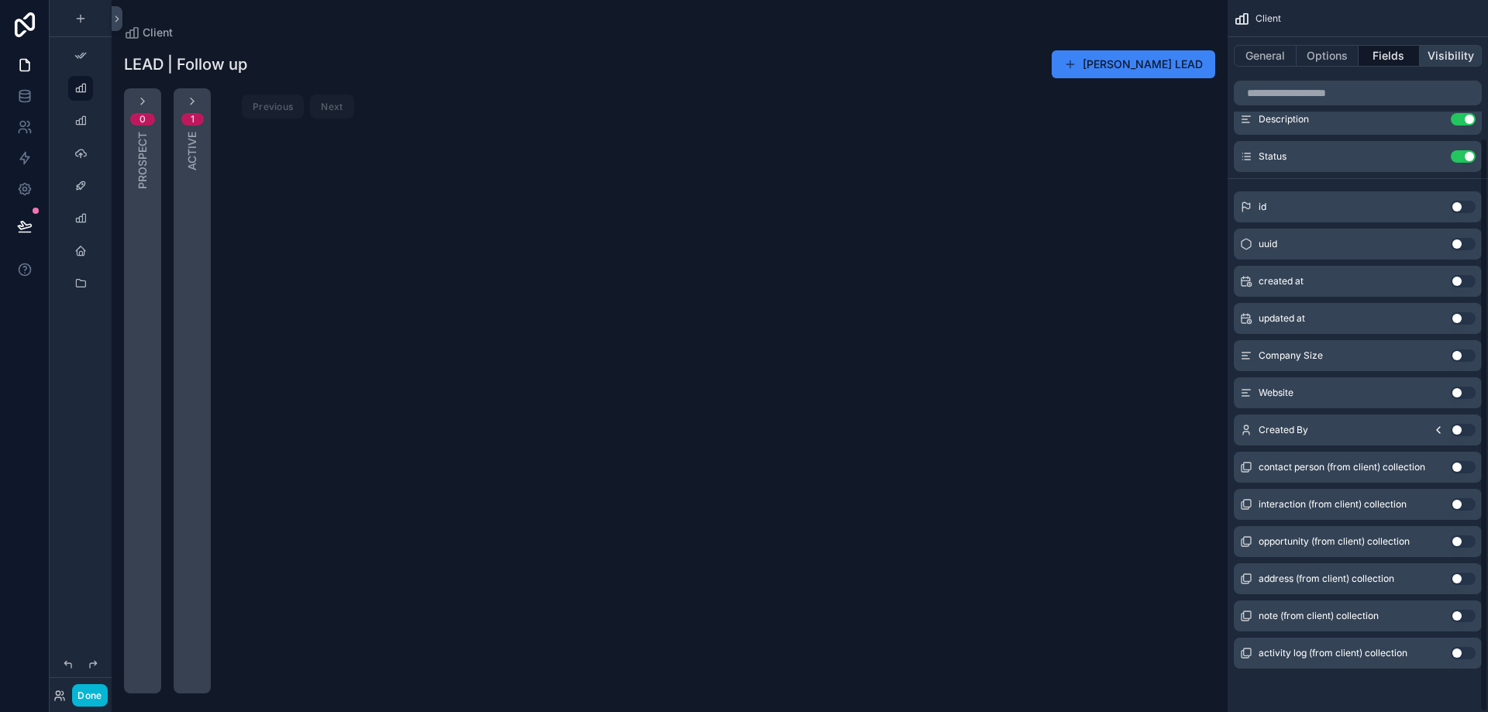
click at [1438, 60] on button "Visibility" at bounding box center [1451, 56] width 62 height 22
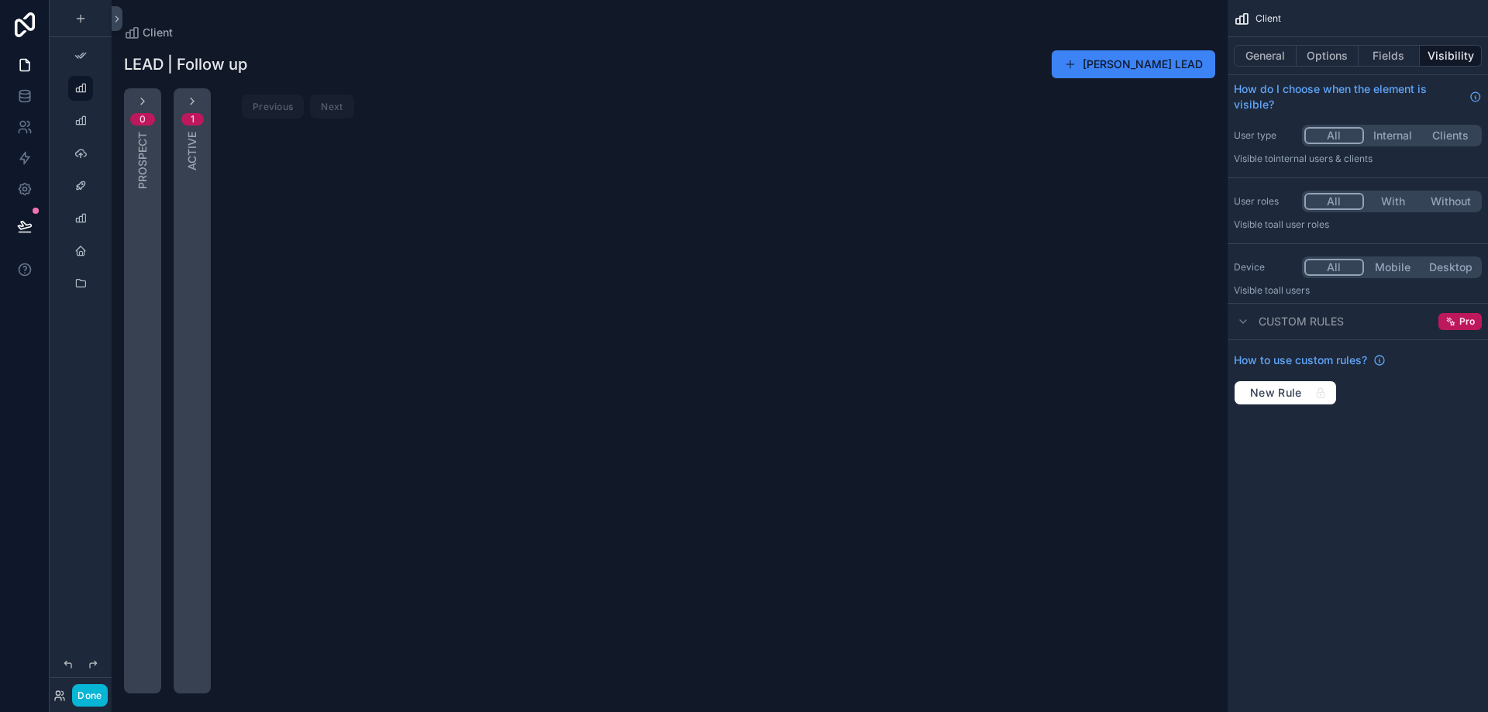
scroll to position [0, 0]
click at [1338, 53] on button "Options" at bounding box center [1328, 56] width 62 height 22
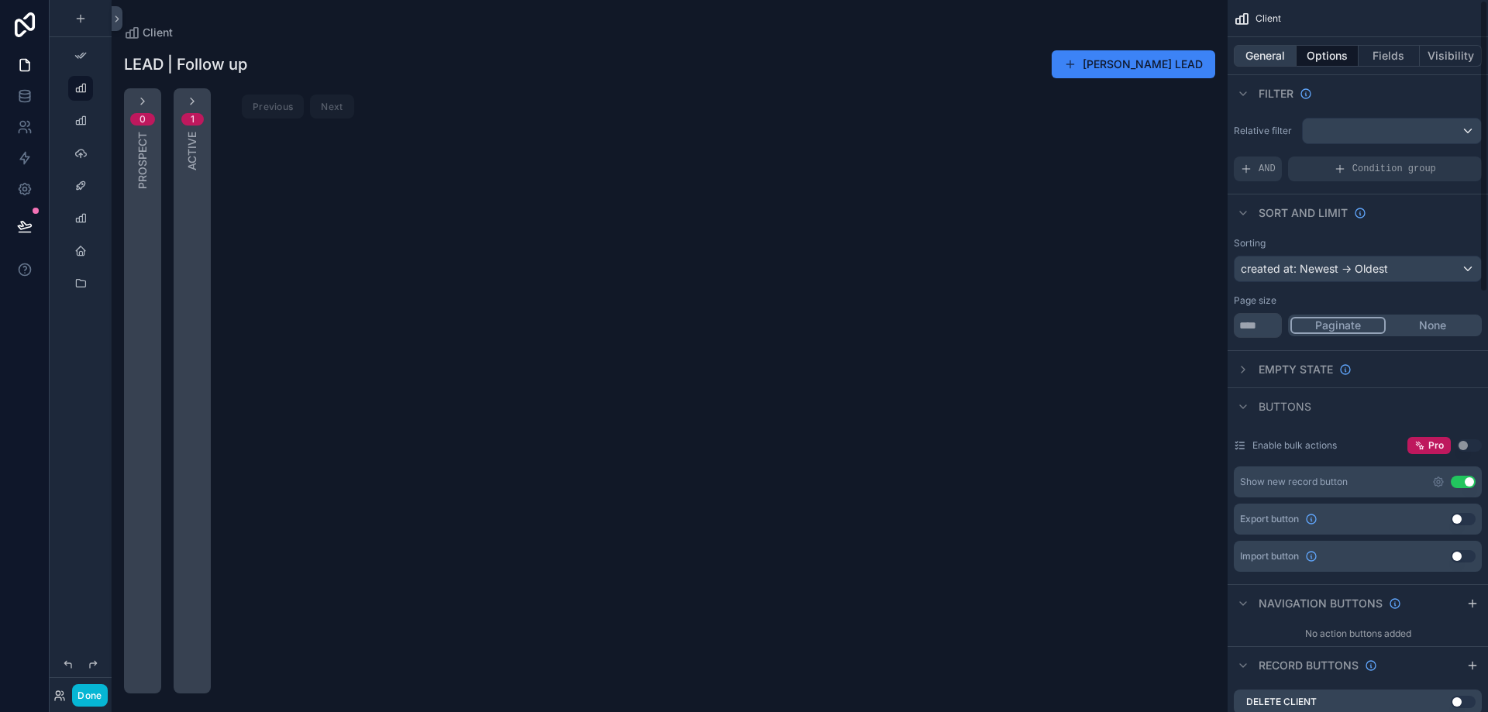
click at [1245, 51] on button "General" at bounding box center [1265, 56] width 63 height 22
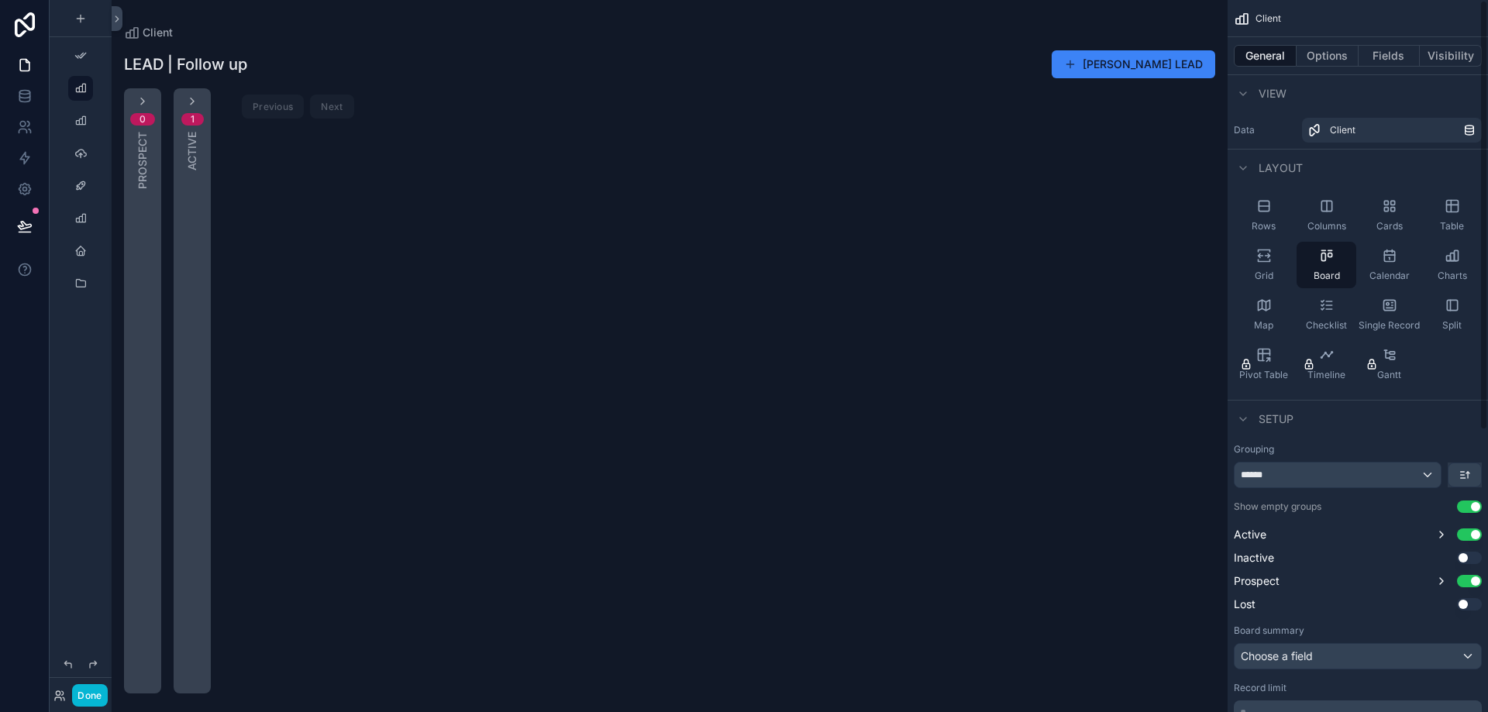
click at [876, 103] on div "0 Prospect 1 Active Previous Next" at bounding box center [670, 390] width 1116 height 605
